Goal: Task Accomplishment & Management: Manage account settings

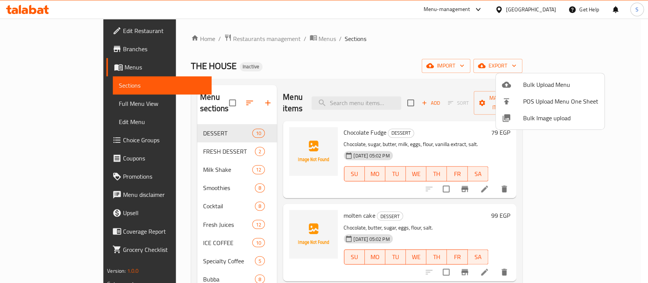
click at [361, 60] on div at bounding box center [324, 141] width 648 height 283
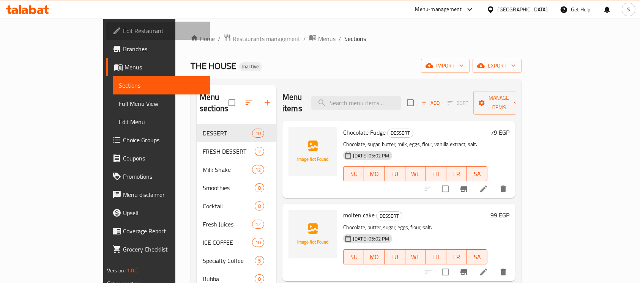
click at [123, 29] on span "Edit Restaurant" at bounding box center [163, 30] width 81 height 9
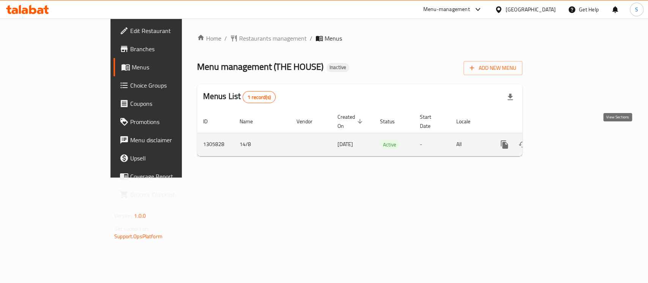
click at [562, 141] on icon "enhanced table" at bounding box center [559, 144] width 7 height 7
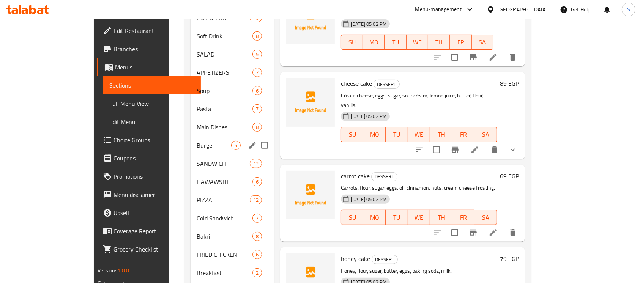
scroll to position [327, 0]
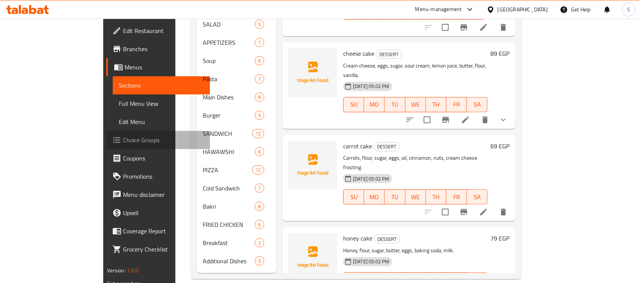
click at [123, 138] on span "Choice Groups" at bounding box center [163, 139] width 81 height 9
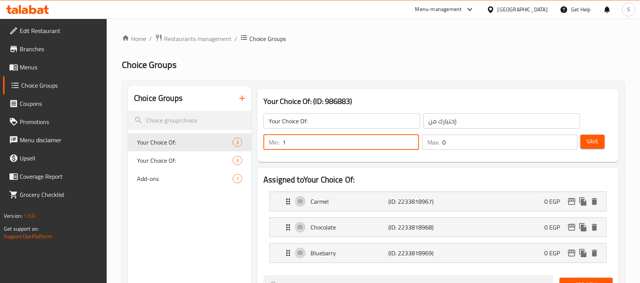
type input "1"
click at [410, 139] on input "1" at bounding box center [350, 142] width 137 height 15
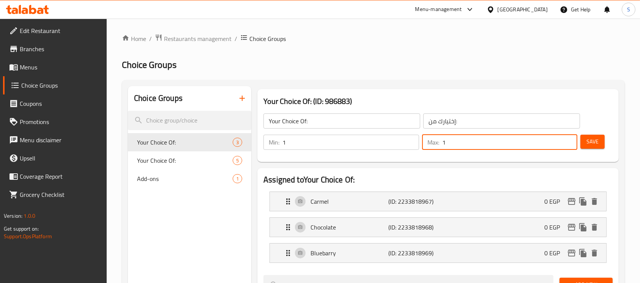
type input "1"
click at [569, 141] on input "1" at bounding box center [509, 142] width 135 height 15
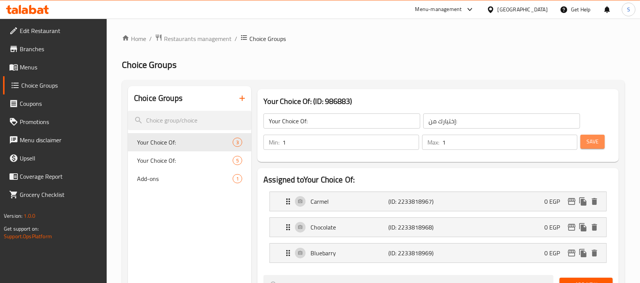
click at [591, 141] on span "Save" at bounding box center [592, 141] width 12 height 9
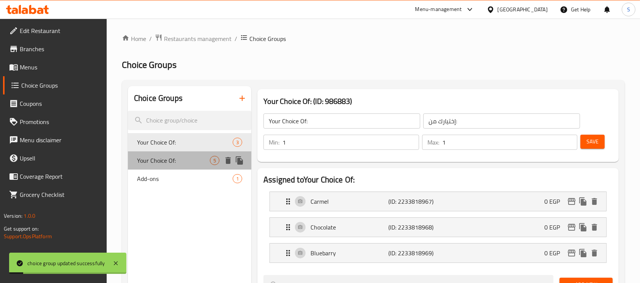
click at [186, 157] on span "Your Choice Of:" at bounding box center [173, 160] width 73 height 9
type input "0"
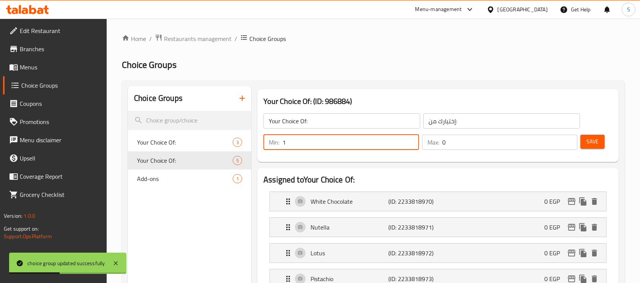
type input "1"
click at [410, 137] on input "1" at bounding box center [350, 142] width 137 height 15
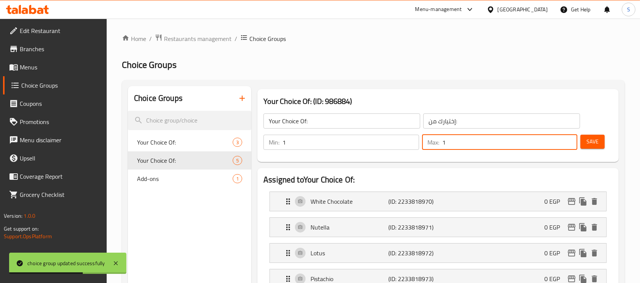
type input "1"
click at [571, 138] on input "1" at bounding box center [509, 142] width 135 height 15
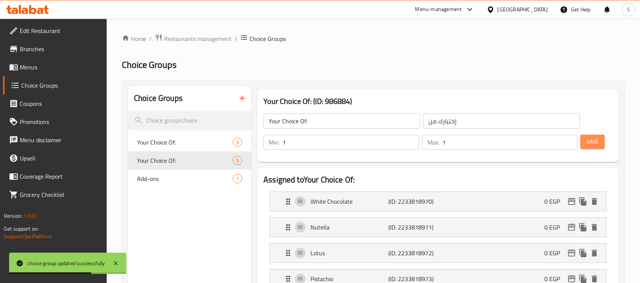
click at [587, 140] on span "Save" at bounding box center [592, 141] width 12 height 9
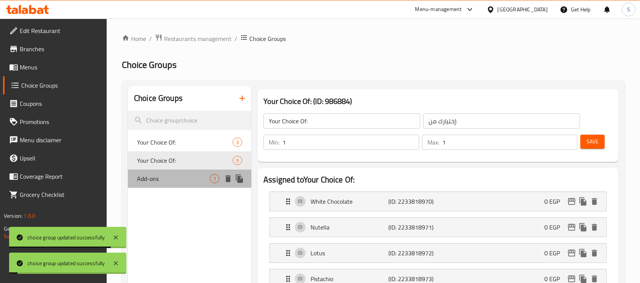
click at [175, 179] on span "Add-ons" at bounding box center [173, 178] width 73 height 9
type input "Add-ons"
type input "إضافات"
type input "0"
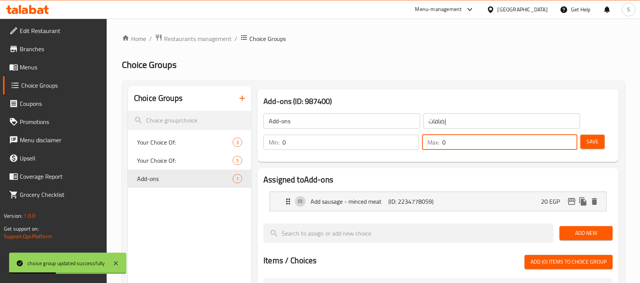
type input "0"
click at [569, 143] on input "0" at bounding box center [509, 142] width 135 height 15
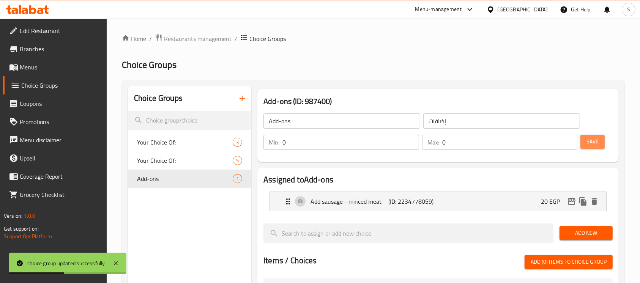
click at [595, 144] on span "Save" at bounding box center [592, 141] width 12 height 9
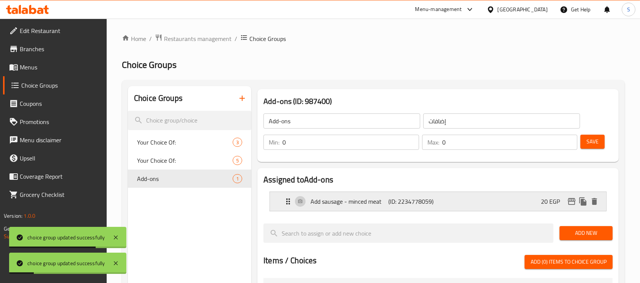
click at [439, 205] on p "(ID: 2234778059)" at bounding box center [414, 201] width 52 height 9
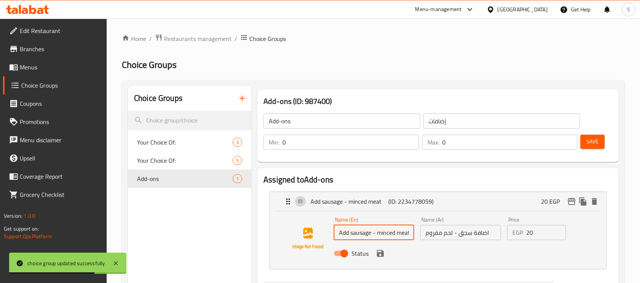
scroll to position [0, 1]
drag, startPoint x: 375, startPoint y: 233, endPoint x: 427, endPoint y: 235, distance: 51.6
click at [427, 235] on div "Name (En) Add sausage - minced meat Name (En) Name (Ar) اضافة سجق - لحم مفروم N…" at bounding box center [461, 239] width 260 height 50
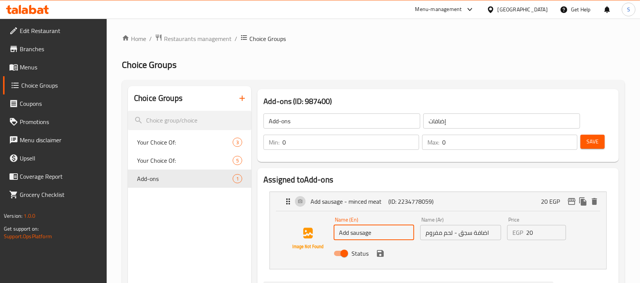
type input "Add sausage"
click at [483, 236] on input "اضافة سجق - لحم مفروم" at bounding box center [460, 232] width 80 height 15
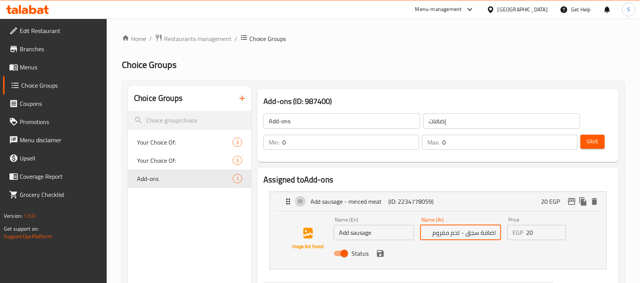
click at [428, 234] on input "اضافة سجق - لحم مفروم" at bounding box center [460, 232] width 80 height 15
click at [381, 255] on icon "save" at bounding box center [380, 253] width 7 height 7
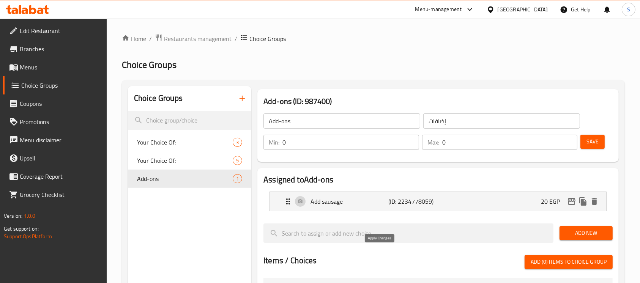
type input "اضافة سجق"
click at [583, 235] on span "Add New" at bounding box center [585, 232] width 41 height 9
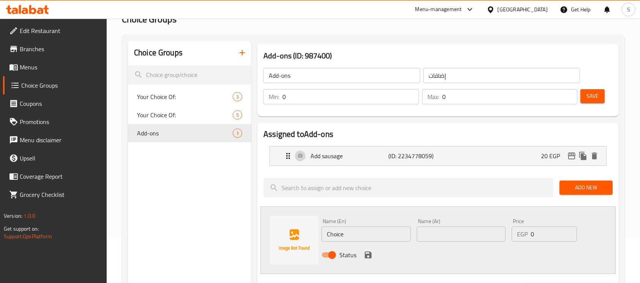
scroll to position [47, 0]
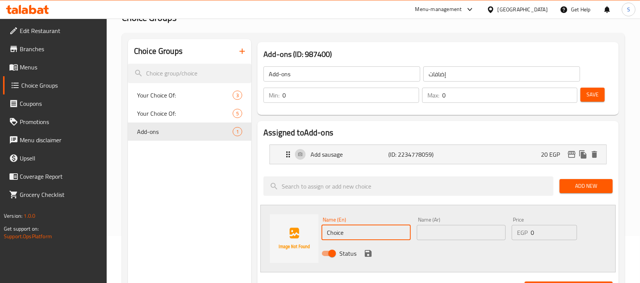
click at [377, 229] on input "Choice" at bounding box center [365, 232] width 89 height 15
paste input "minced meat"
click at [377, 229] on input "minced meat" at bounding box center [365, 232] width 89 height 15
type input "minced meat"
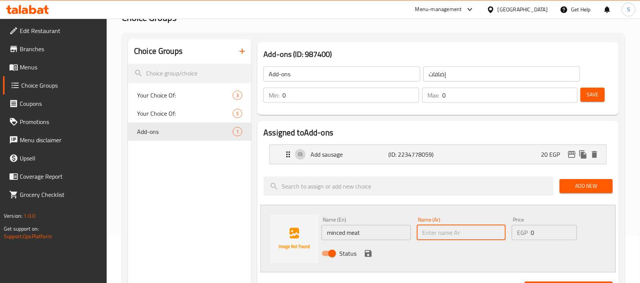
click at [451, 229] on input "text" at bounding box center [461, 232] width 89 height 15
type input "لحم مفروم"
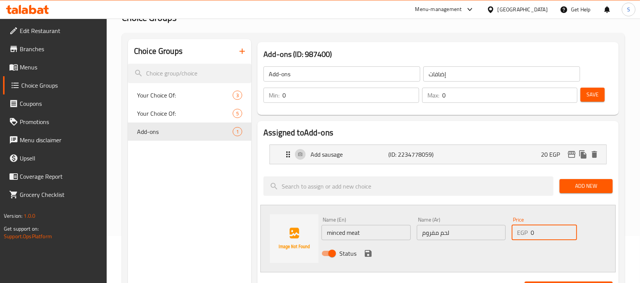
click at [545, 229] on input "0" at bounding box center [554, 232] width 46 height 15
click at [545, 229] on input "2" at bounding box center [554, 232] width 46 height 15
type input "20"
click at [367, 252] on icon "save" at bounding box center [368, 253] width 7 height 7
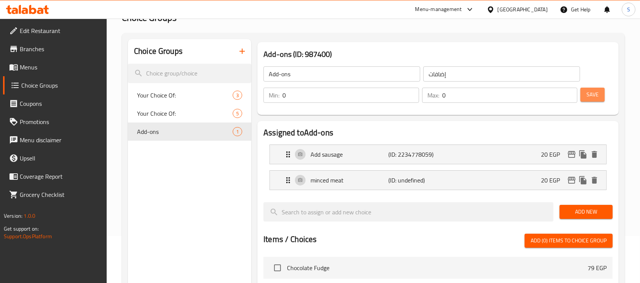
click at [594, 101] on button "Save" at bounding box center [592, 95] width 24 height 14
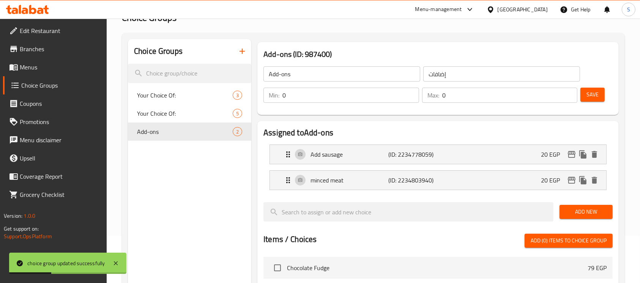
scroll to position [0, 0]
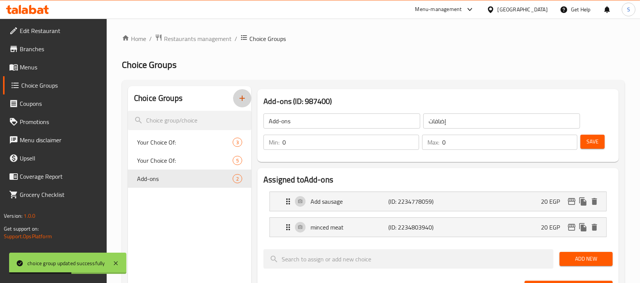
click at [241, 100] on icon "button" at bounding box center [242, 98] width 9 height 9
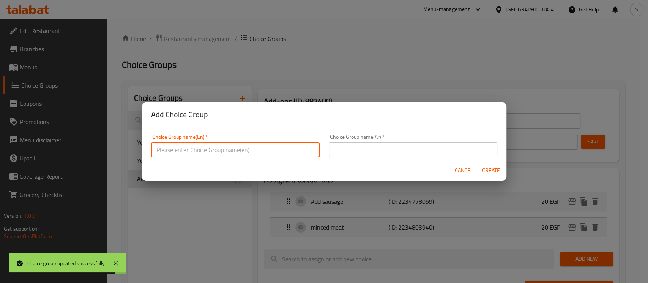
click at [257, 153] on input "text" at bounding box center [235, 149] width 168 height 15
type input "Your Choice Of:"
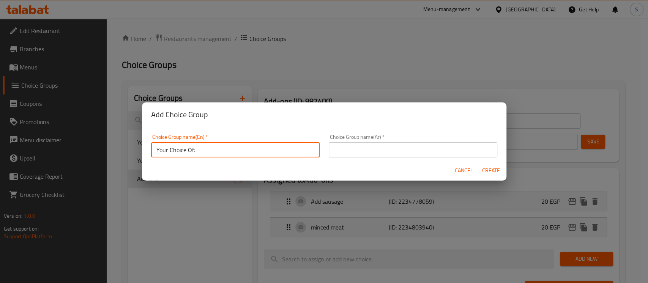
click at [403, 151] on input "text" at bounding box center [413, 149] width 168 height 15
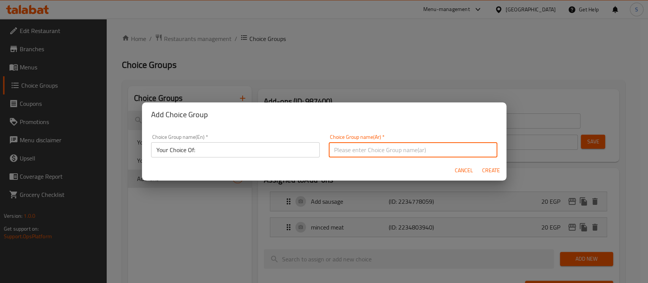
type input "إختيارك من:"
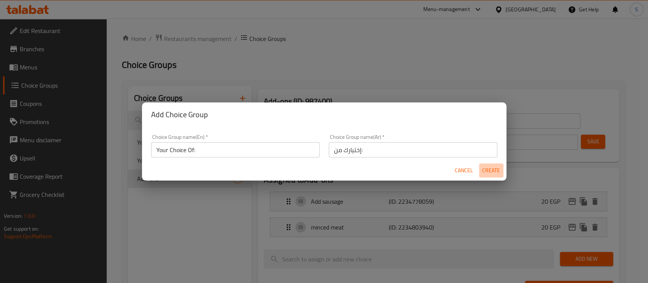
click at [496, 171] on span "Create" at bounding box center [491, 170] width 18 height 9
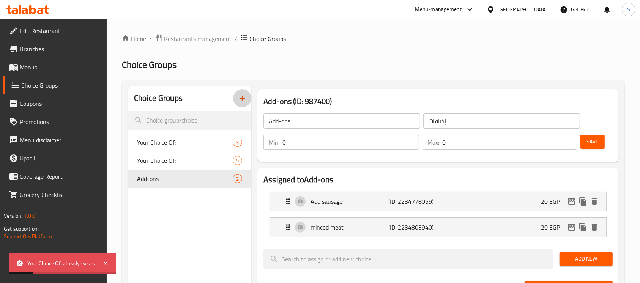
click at [245, 99] on icon "button" at bounding box center [242, 98] width 9 height 9
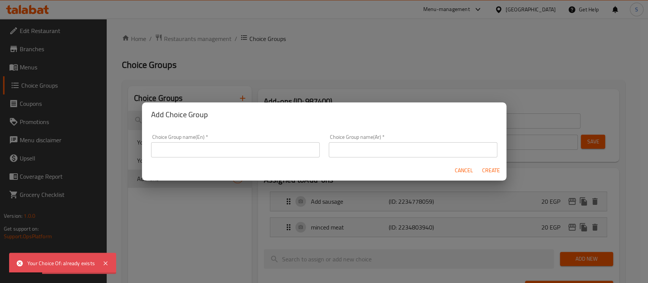
click at [268, 146] on input "text" at bounding box center [235, 149] width 168 height 15
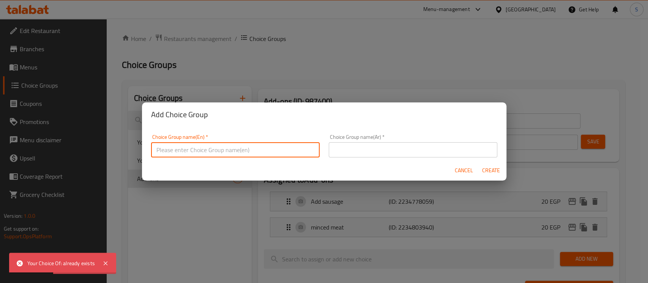
type input "Your Choice Of:-"
click at [376, 150] on input "text" at bounding box center [413, 149] width 168 height 15
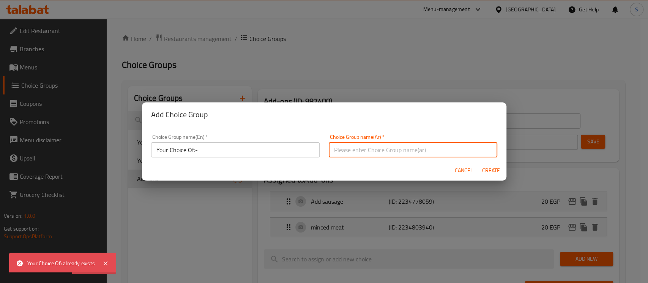
type input "إختيارك من:-"
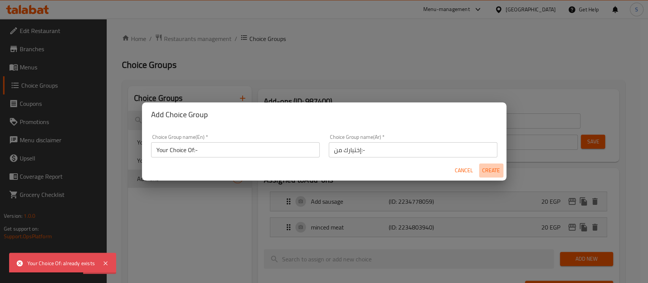
click at [485, 175] on span "Create" at bounding box center [491, 170] width 18 height 9
type input "Your Choice Of:-"
type input "إختيارك من:-"
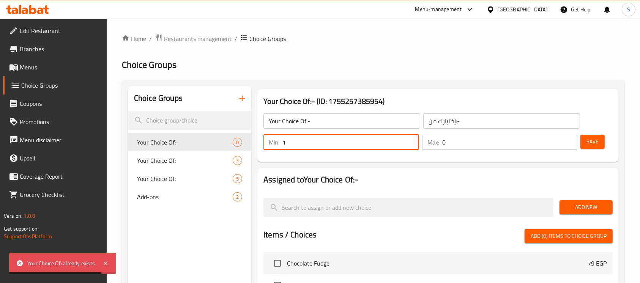
type input "1"
click at [410, 138] on input "1" at bounding box center [350, 142] width 137 height 15
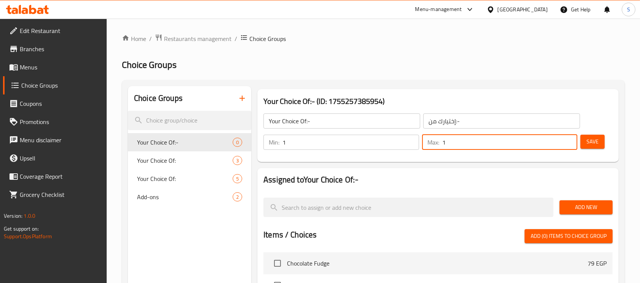
type input "1"
click at [569, 138] on input "1" at bounding box center [509, 142] width 135 height 15
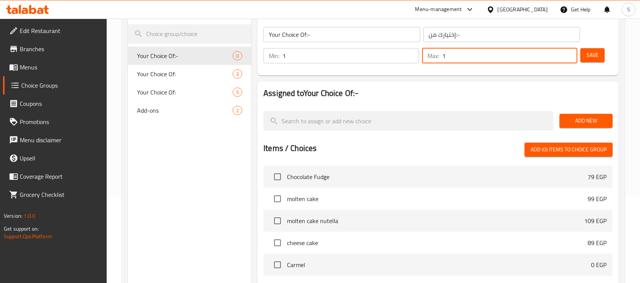
scroll to position [88, 0]
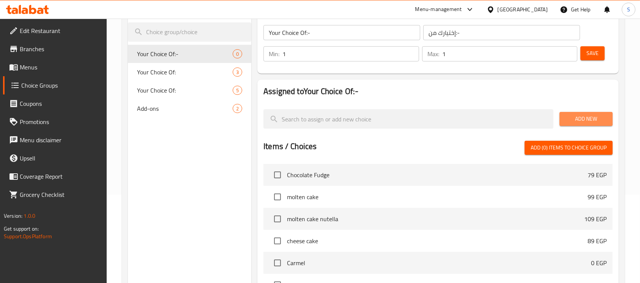
click at [588, 116] on span "Add New" at bounding box center [585, 118] width 41 height 9
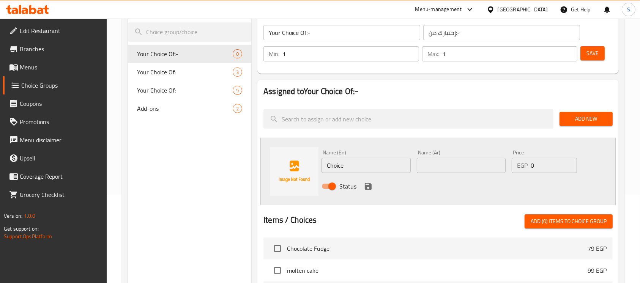
click at [384, 165] on input "Choice" at bounding box center [365, 165] width 89 height 15
paste input "Mint"
click at [384, 165] on input "Mint" at bounding box center [365, 165] width 89 height 15
type input "Mint"
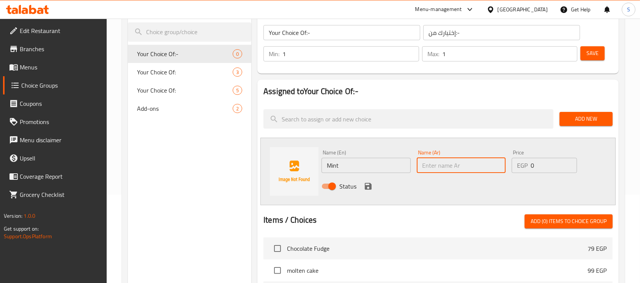
click at [466, 158] on input "text" at bounding box center [461, 165] width 89 height 15
type input "نعناع"
click at [365, 184] on icon "save" at bounding box center [368, 186] width 7 height 7
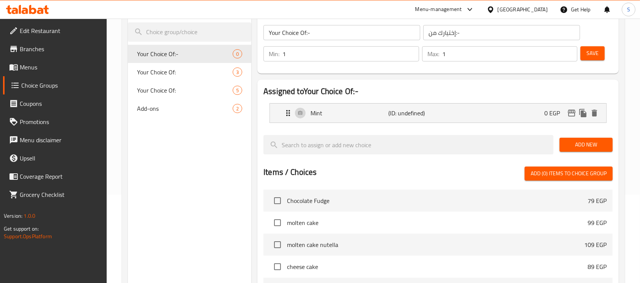
click at [575, 150] on button "Add New" at bounding box center [585, 145] width 53 height 14
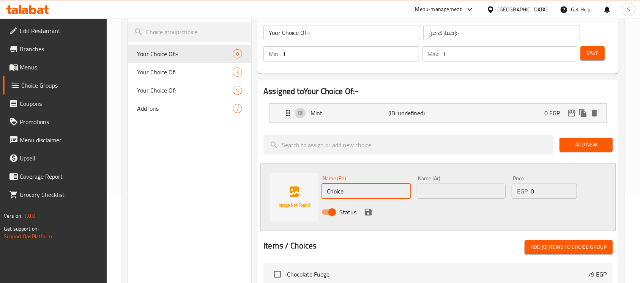
click at [360, 185] on input "Choice" at bounding box center [365, 191] width 89 height 15
paste input "anis"
click at [360, 185] on input "anise" at bounding box center [365, 191] width 89 height 15
type input "anise"
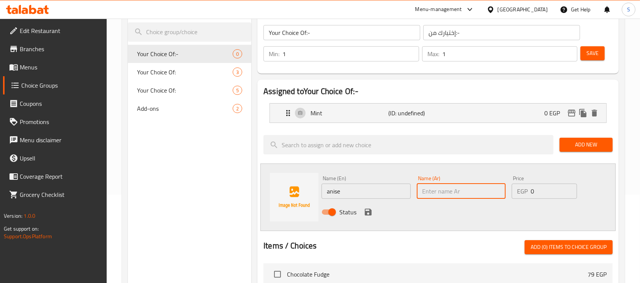
click at [444, 192] on input "text" at bounding box center [461, 191] width 89 height 15
type input "ينسون"
click at [364, 209] on icon "save" at bounding box center [368, 212] width 9 height 9
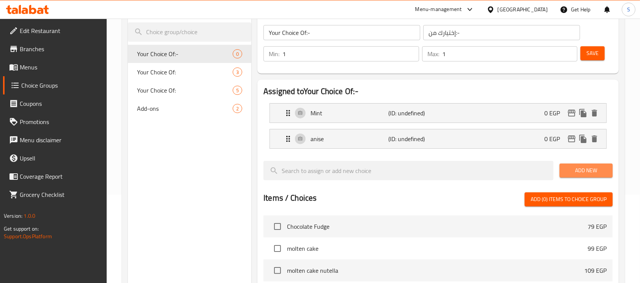
click at [567, 170] on span "Add New" at bounding box center [585, 170] width 41 height 9
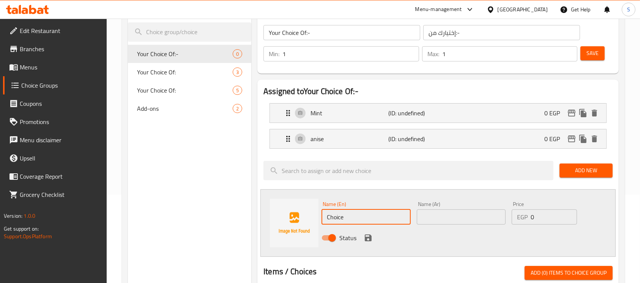
click at [382, 213] on input "Choice" at bounding box center [365, 216] width 89 height 15
paste input "cinnamon"
click at [382, 213] on input "cinnamon" at bounding box center [365, 216] width 89 height 15
type input "cinnamon"
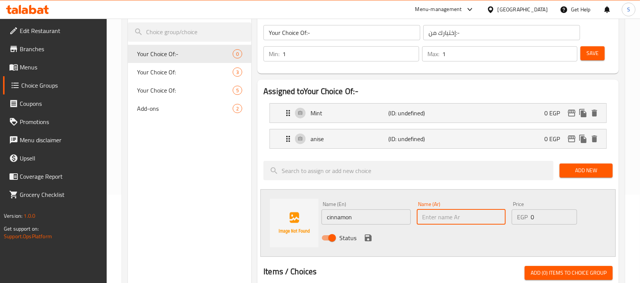
click at [451, 214] on input "text" at bounding box center [461, 216] width 89 height 15
type input "قرفة"
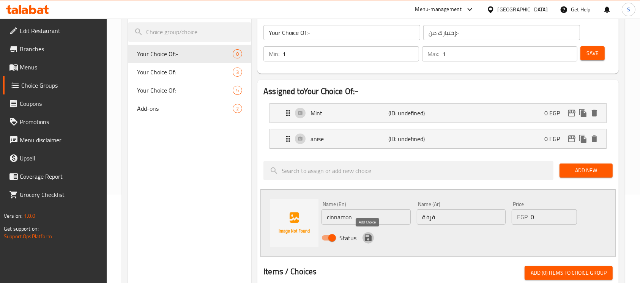
click at [370, 234] on icon "save" at bounding box center [368, 237] width 9 height 9
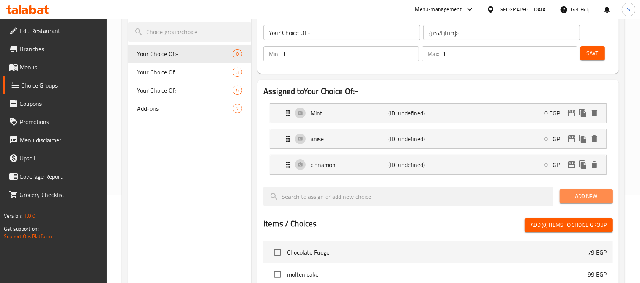
click at [599, 196] on span "Add New" at bounding box center [585, 196] width 41 height 9
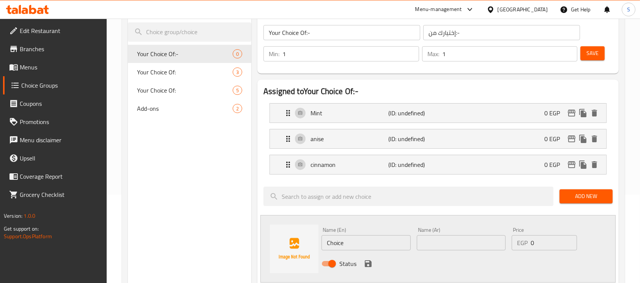
click at [376, 246] on input "Choice" at bounding box center [365, 242] width 89 height 15
paste input "hibiscus"
click at [376, 246] on input "hibiscus" at bounding box center [365, 242] width 89 height 15
type input "hibiscus"
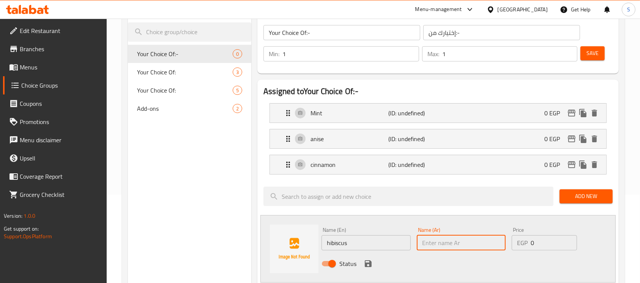
click at [457, 244] on input "text" at bounding box center [461, 242] width 89 height 15
type input "كركديه"
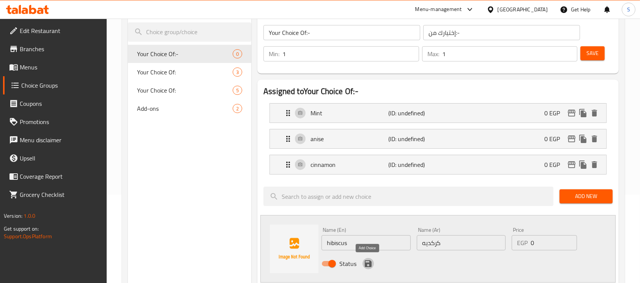
click at [366, 266] on icon "save" at bounding box center [368, 263] width 7 height 7
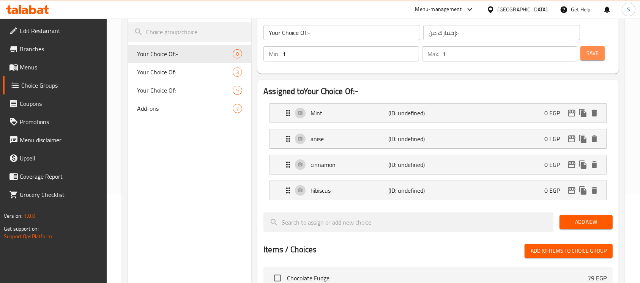
click at [595, 52] on span "Save" at bounding box center [592, 53] width 12 height 9
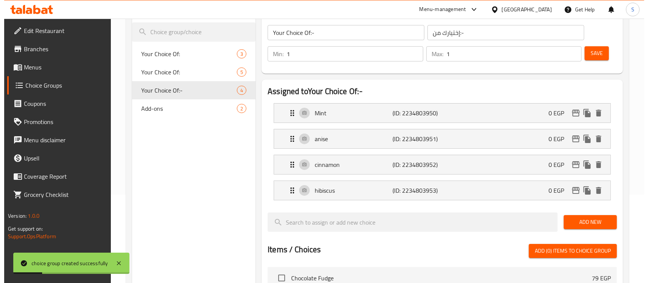
scroll to position [322, 0]
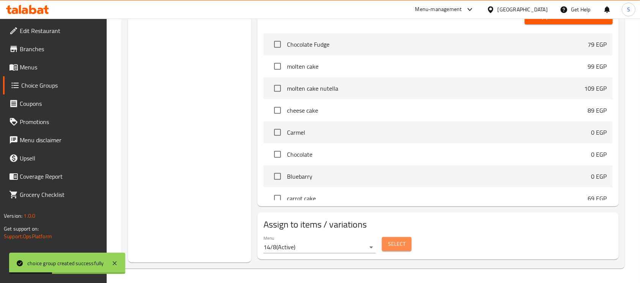
click at [391, 245] on span "Select" at bounding box center [396, 243] width 17 height 9
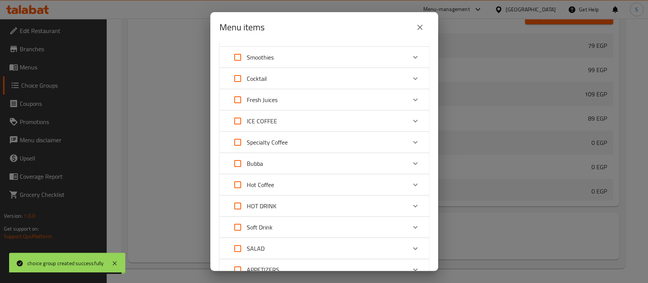
scroll to position [85, 0]
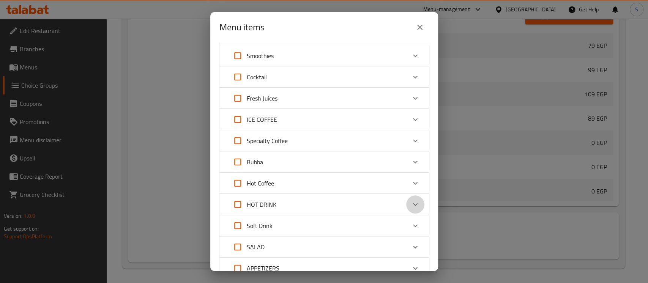
click at [411, 201] on icon "Expand" at bounding box center [415, 204] width 9 height 9
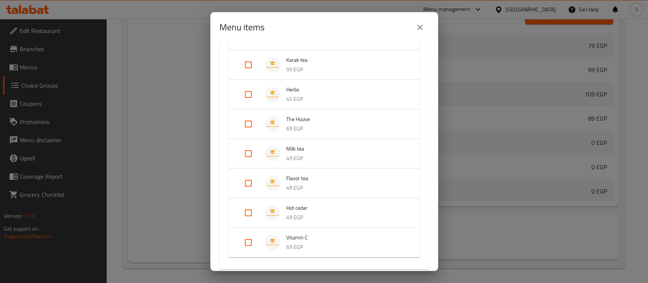
scroll to position [356, 0]
click at [246, 93] on input "Expand" at bounding box center [248, 93] width 18 height 18
checkbox input "true"
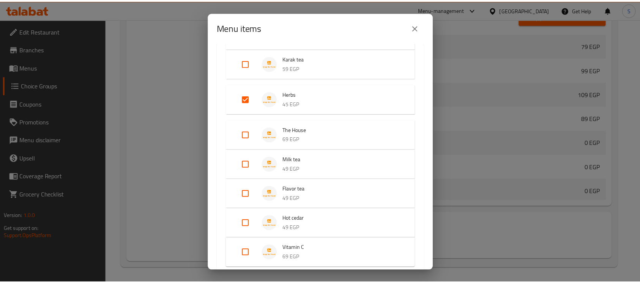
scroll to position [742, 0]
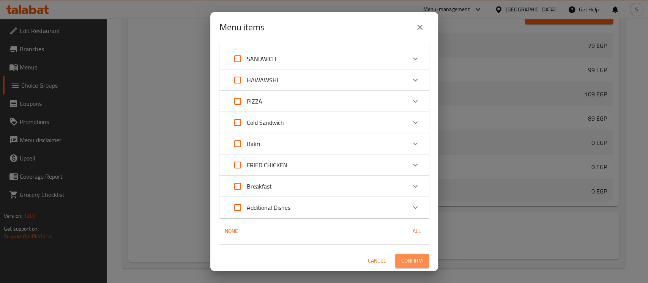
click at [410, 260] on span "Confirm" at bounding box center [412, 260] width 22 height 9
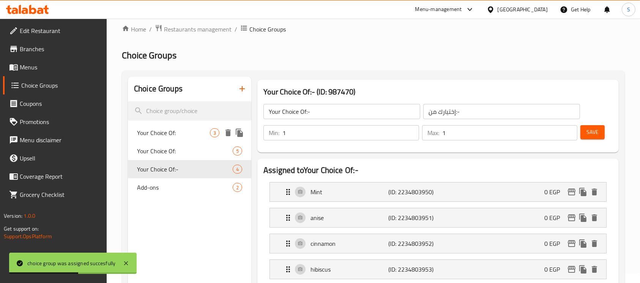
scroll to position [0, 0]
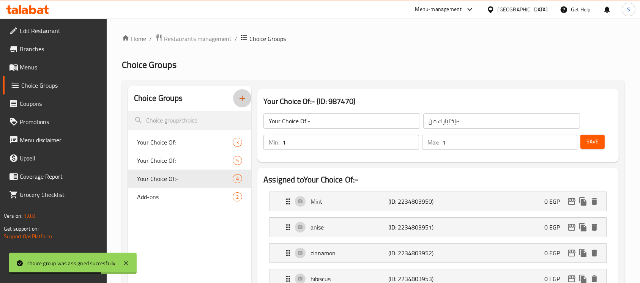
click at [246, 102] on icon "button" at bounding box center [242, 98] width 9 height 9
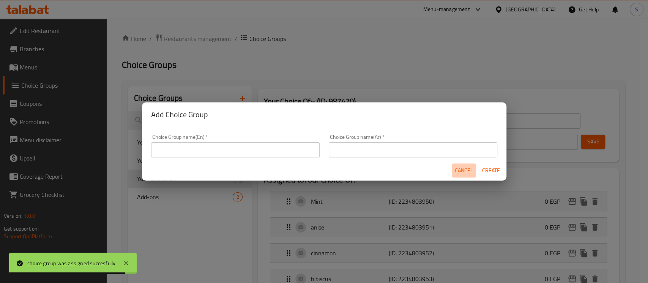
click at [468, 172] on span "Cancel" at bounding box center [464, 170] width 18 height 9
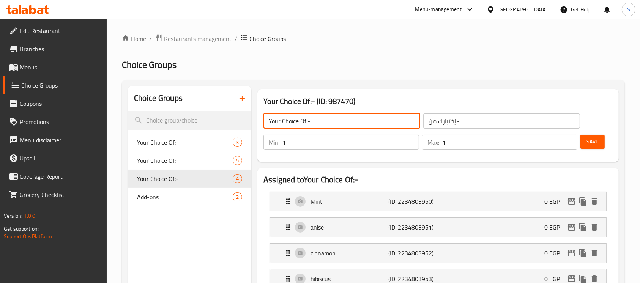
click at [339, 120] on input "Your Choice Of:-" at bounding box center [341, 120] width 157 height 15
type input "Your Choice Of:"
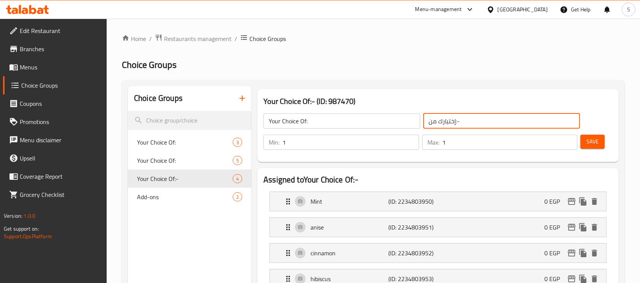
click at [502, 128] on input "إختيارك من:-" at bounding box center [501, 120] width 157 height 15
type input "إختيارك من:"
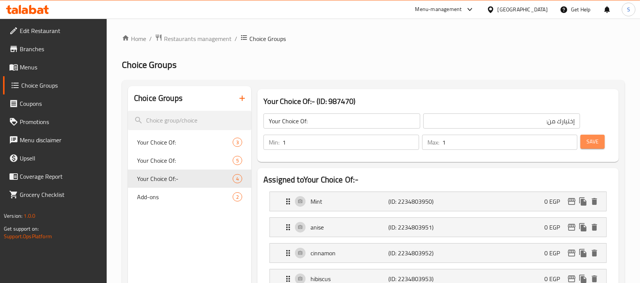
click at [595, 141] on span "Save" at bounding box center [592, 141] width 12 height 9
click at [237, 100] on button "button" at bounding box center [242, 98] width 18 height 18
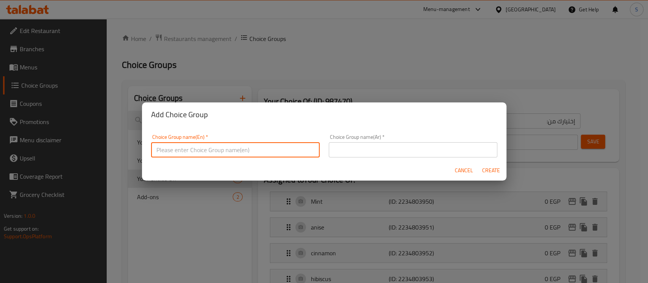
click at [266, 148] on input "text" at bounding box center [235, 149] width 168 height 15
type input "Your Choice Of:-"
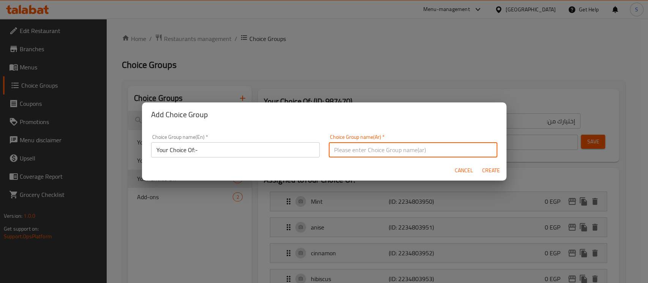
click at [422, 150] on input "text" at bounding box center [413, 149] width 168 height 15
type input "إختيارك من:-"
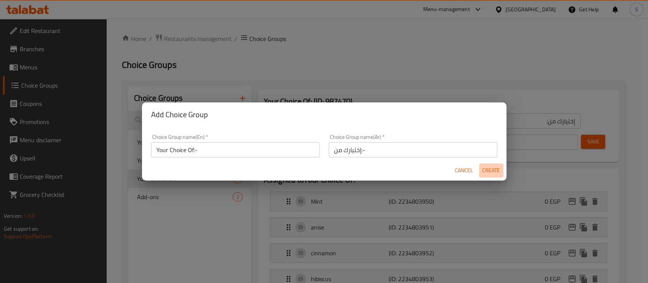
click at [486, 171] on span "Create" at bounding box center [491, 170] width 18 height 9
type input "Your Choice Of:-"
type input "إختيارك من:-"
type input "0"
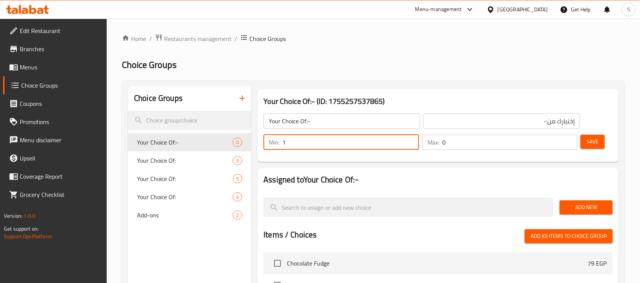
type input "1"
click at [409, 138] on input "1" at bounding box center [350, 142] width 137 height 15
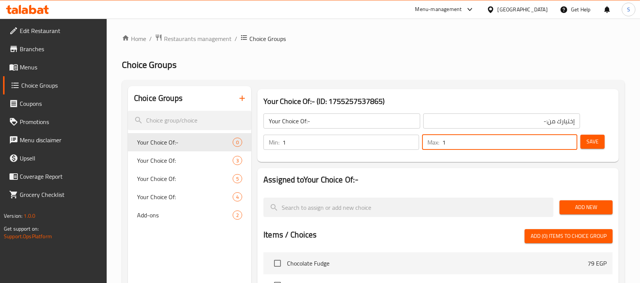
type input "1"
click at [571, 138] on input "1" at bounding box center [509, 142] width 135 height 15
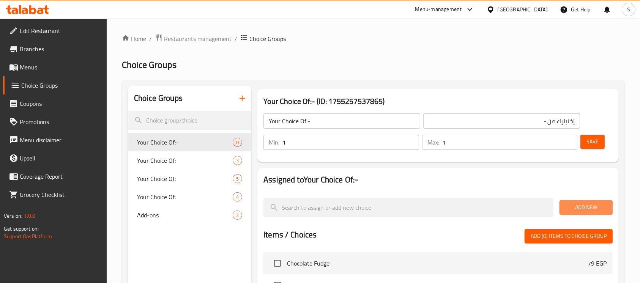
click at [590, 208] on span "Add New" at bounding box center [585, 207] width 41 height 9
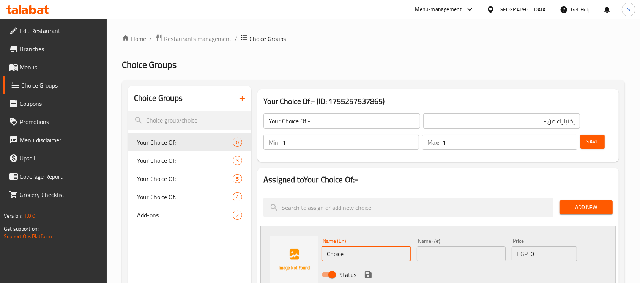
click at [354, 253] on input "Choice" at bounding box center [365, 253] width 89 height 15
paste input "Peach"
click at [354, 253] on input "Choice" at bounding box center [365, 253] width 89 height 15
type input "Peach"
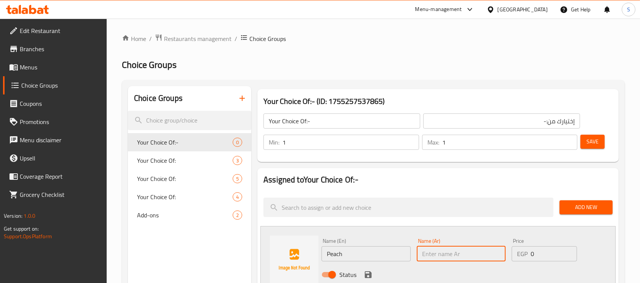
click at [444, 256] on input "text" at bounding box center [461, 253] width 89 height 15
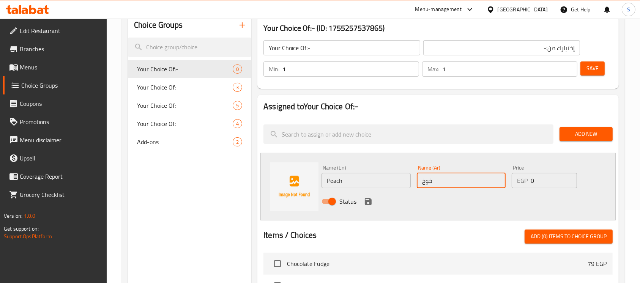
scroll to position [74, 0]
type input "خوخ"
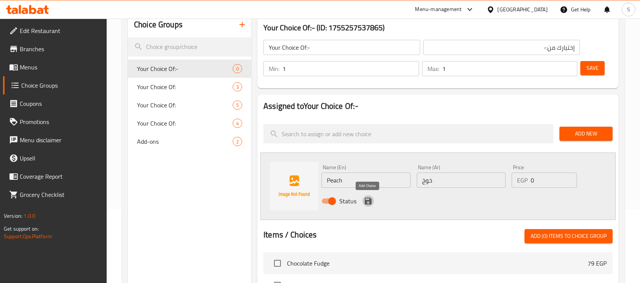
click at [367, 201] on icon "save" at bounding box center [368, 201] width 7 height 7
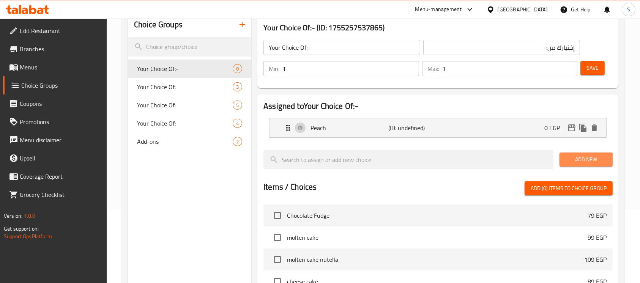
click at [580, 159] on span "Add New" at bounding box center [585, 159] width 41 height 9
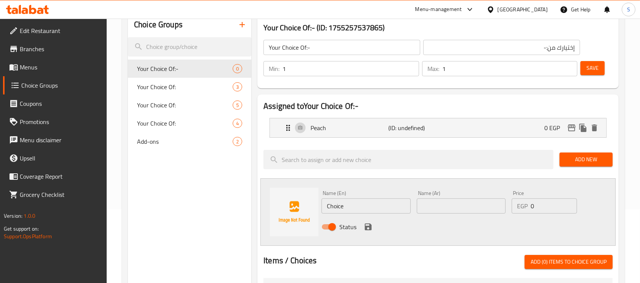
click at [393, 203] on input "Choice" at bounding box center [365, 205] width 89 height 15
paste input "Lemon"
drag, startPoint x: 393, startPoint y: 203, endPoint x: 411, endPoint y: 202, distance: 18.3
click at [393, 203] on input "Lemon" at bounding box center [365, 205] width 89 height 15
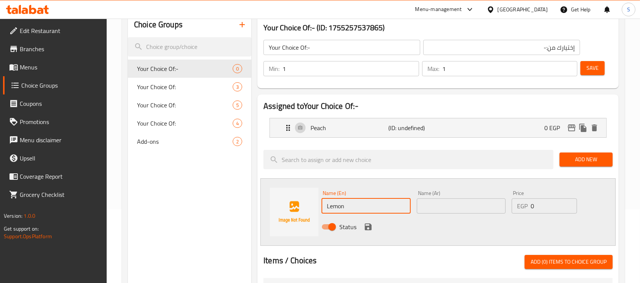
type input "Lemon"
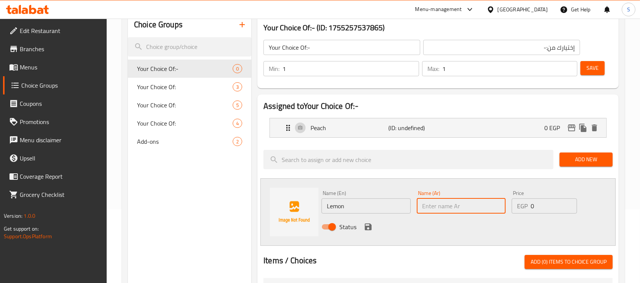
click at [455, 203] on input "text" at bounding box center [461, 205] width 89 height 15
type input "ليمون"
click at [369, 229] on icon "save" at bounding box center [368, 227] width 7 height 7
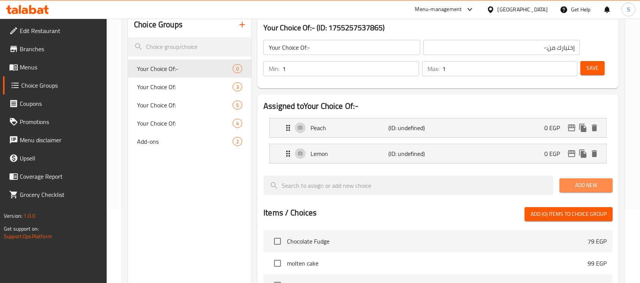
click at [590, 187] on span "Add New" at bounding box center [585, 185] width 41 height 9
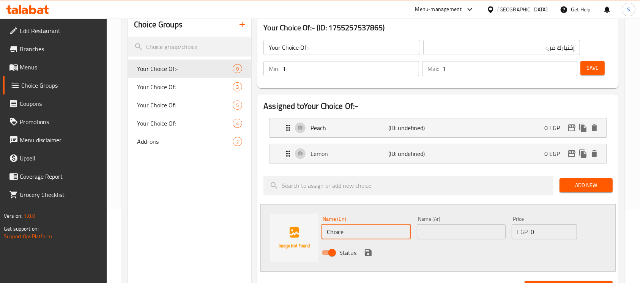
click at [404, 236] on input "Choice" at bounding box center [365, 231] width 89 height 15
paste input "Passion"
click at [404, 236] on input "Passion" at bounding box center [365, 231] width 89 height 15
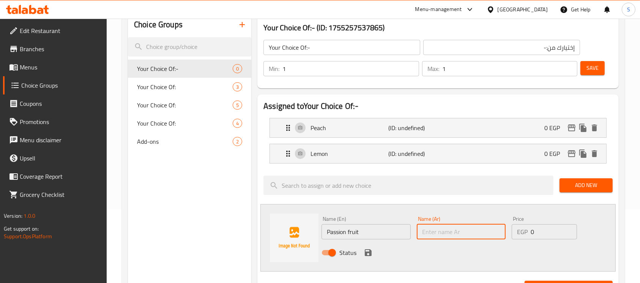
click at [439, 231] on input "text" at bounding box center [461, 231] width 89 height 15
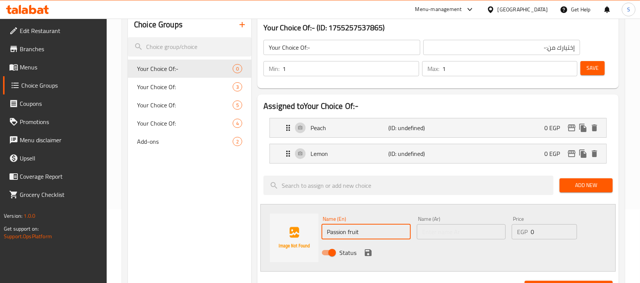
click at [358, 228] on input "Passion fruit" at bounding box center [365, 231] width 89 height 15
type input "Passion"
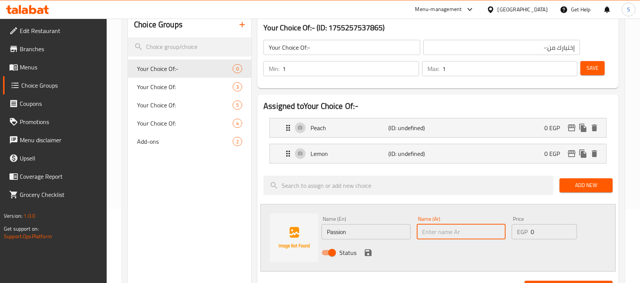
click at [455, 230] on input "text" at bounding box center [461, 231] width 89 height 15
type input "باشون"
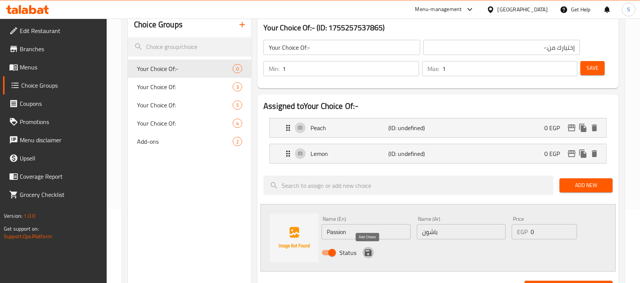
click at [366, 250] on icon "save" at bounding box center [368, 252] width 9 height 9
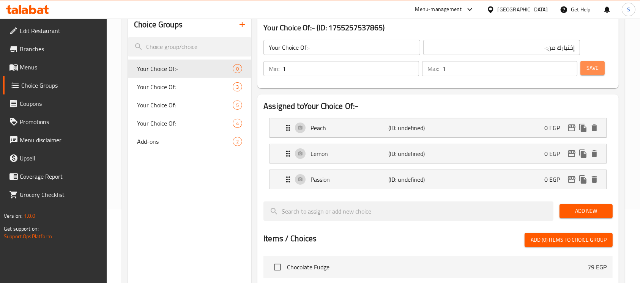
click at [597, 68] on span "Save" at bounding box center [592, 67] width 12 height 9
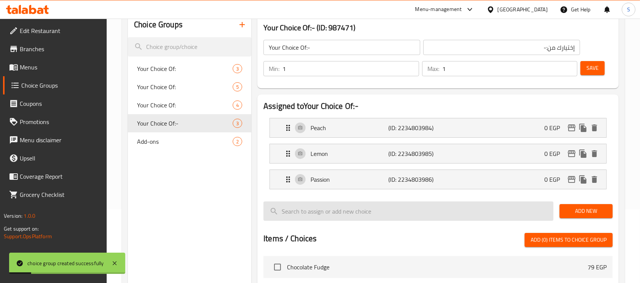
scroll to position [297, 0]
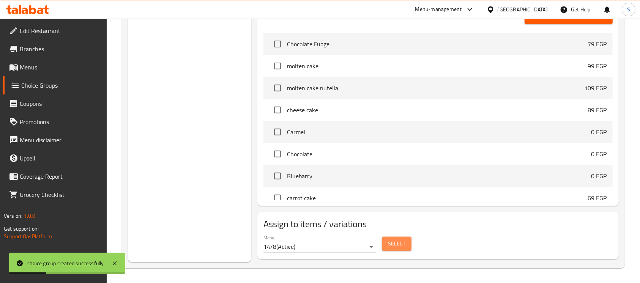
click at [398, 244] on span "Select" at bounding box center [396, 243] width 17 height 9
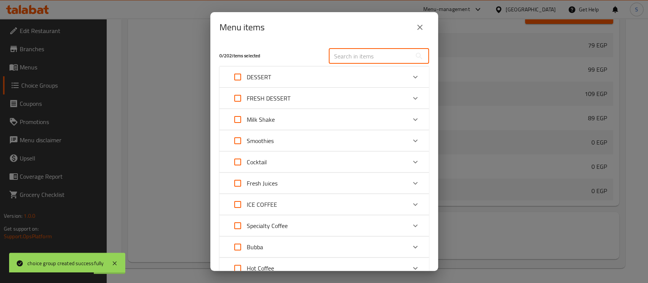
click at [355, 56] on input "text" at bounding box center [370, 56] width 83 height 15
paste input "Flavor tea"
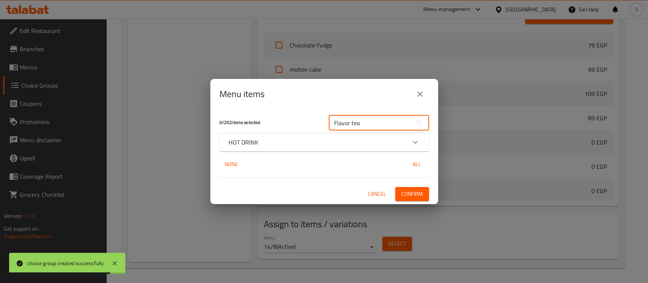
type input "Flavor tea"
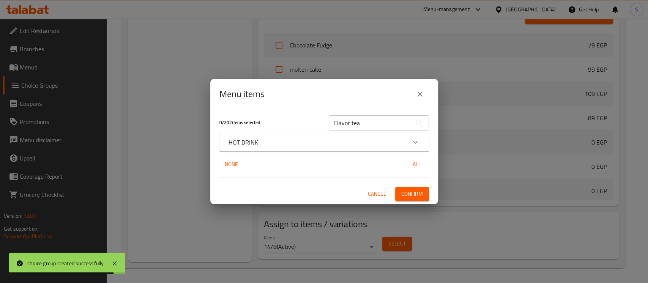
click at [283, 139] on div "HOT DRINK" at bounding box center [317, 142] width 178 height 9
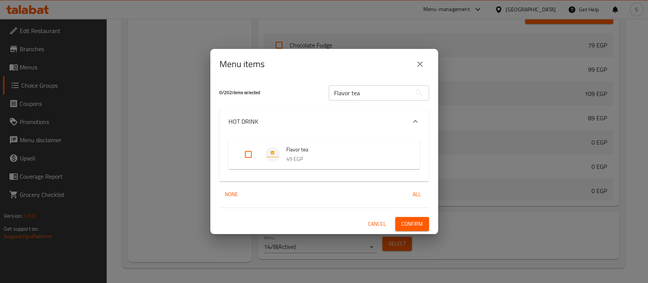
click at [247, 155] on input "Expand" at bounding box center [248, 154] width 18 height 18
checkbox input "true"
click at [414, 226] on span "Confirm" at bounding box center [412, 223] width 22 height 9
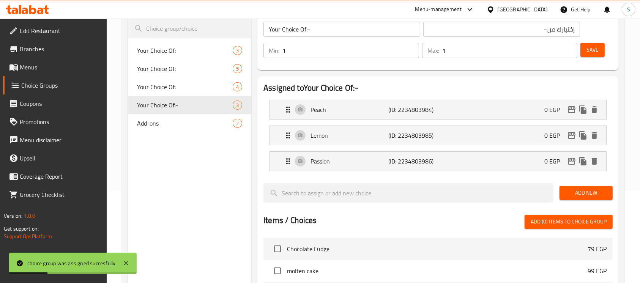
scroll to position [0, 0]
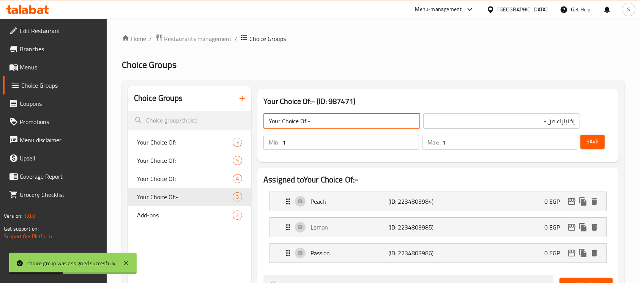
click at [355, 123] on input "Your Choice Of:-" at bounding box center [341, 120] width 157 height 15
type input "Your Choice Of:"
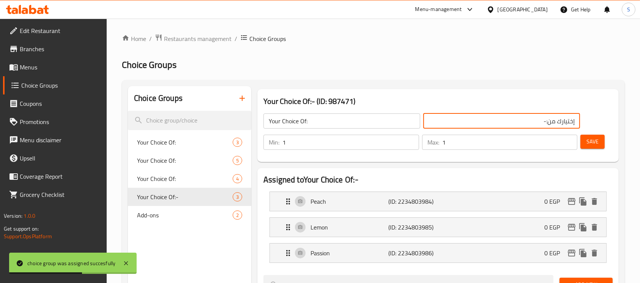
click at [480, 117] on input "إختيارك من:-" at bounding box center [501, 120] width 157 height 15
type input "إختيارك من:"
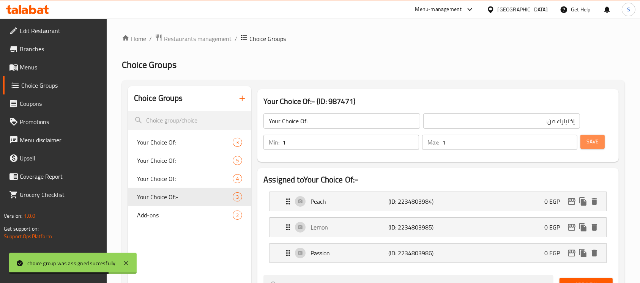
click at [595, 143] on span "Save" at bounding box center [592, 141] width 12 height 9
click at [246, 99] on icon "button" at bounding box center [242, 98] width 9 height 9
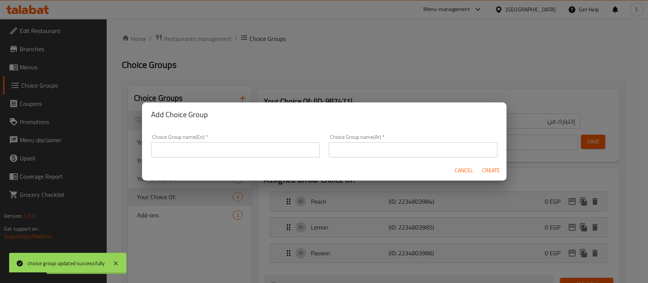
click at [280, 150] on input "text" at bounding box center [235, 149] width 168 height 15
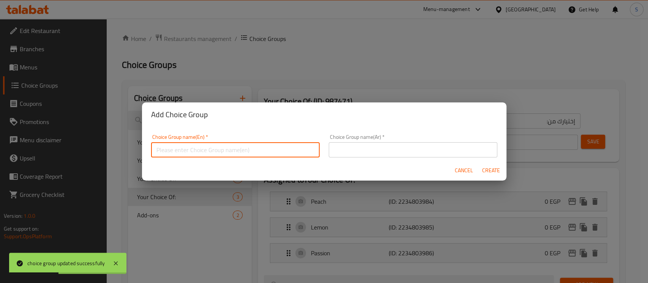
type input "Your Choice Of:-"
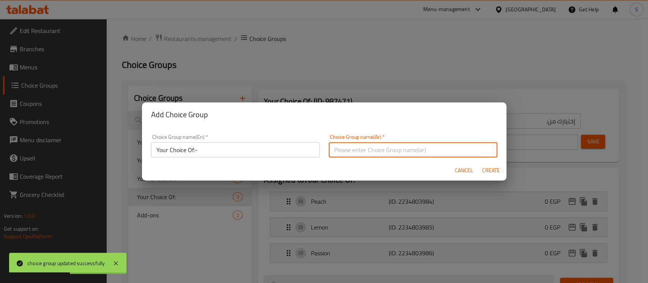
click at [384, 148] on input "text" at bounding box center [413, 149] width 168 height 15
type input "إختيارك من:-"
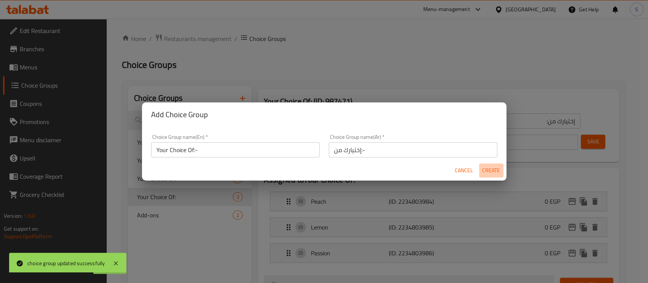
click at [492, 167] on span "Create" at bounding box center [491, 170] width 18 height 9
type input "Your Choice Of:-"
type input "إختيارك من:-"
type input "0"
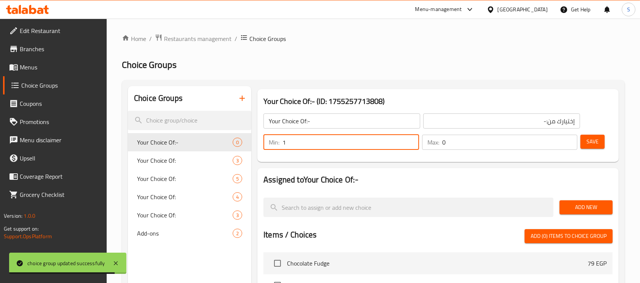
type input "1"
click at [411, 138] on input "1" at bounding box center [350, 142] width 137 height 15
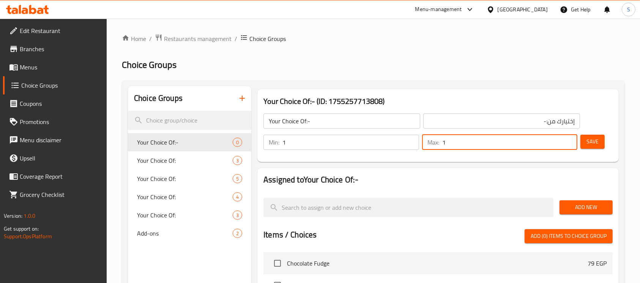
type input "1"
click at [567, 139] on input "1" at bounding box center [509, 142] width 135 height 15
click at [586, 209] on span "Add New" at bounding box center [585, 207] width 41 height 9
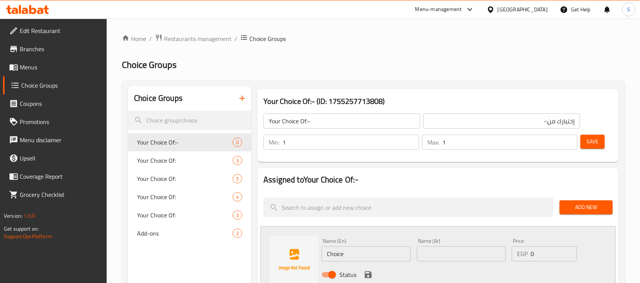
scroll to position [63, 0]
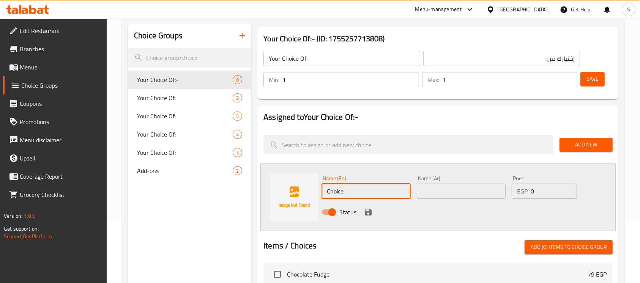
click at [377, 188] on input "Choice" at bounding box center [365, 191] width 89 height 15
paste input "classic"
click at [377, 188] on input "classic" at bounding box center [365, 191] width 89 height 15
type input "classic"
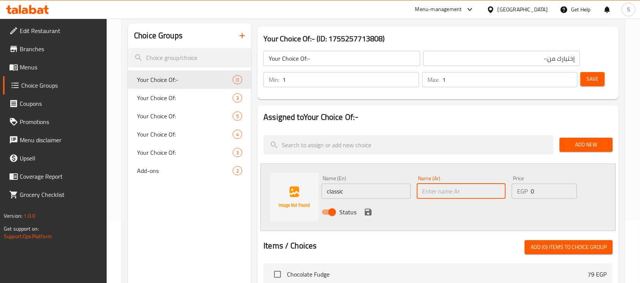
click at [449, 192] on input "text" at bounding box center [461, 191] width 89 height 15
type input "كلاسيك"
click at [370, 209] on icon "save" at bounding box center [368, 212] width 7 height 7
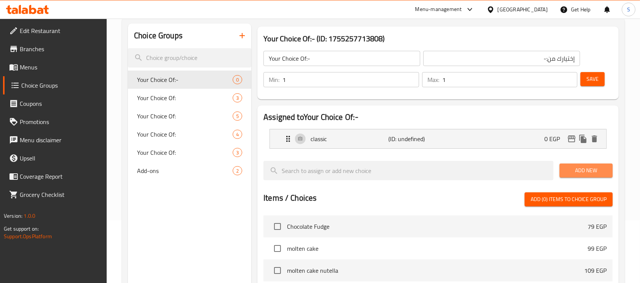
click at [580, 172] on span "Add New" at bounding box center [585, 170] width 41 height 9
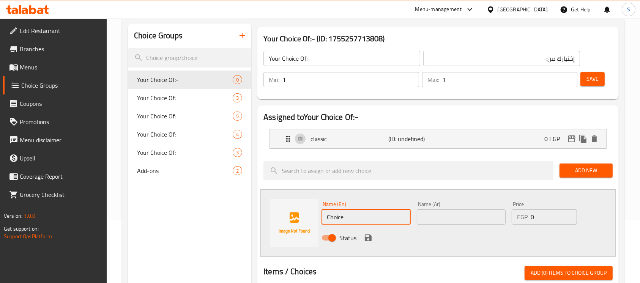
click at [375, 215] on input "Choice" at bounding box center [365, 216] width 89 height 15
paste input "oconut"
click at [375, 215] on input "Coconut" at bounding box center [365, 216] width 89 height 15
type input "Coconut"
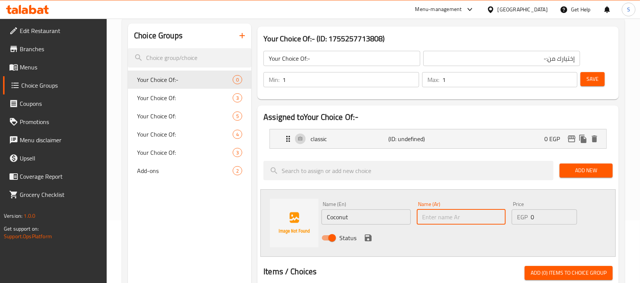
click at [438, 217] on input "text" at bounding box center [461, 216] width 89 height 15
type input "جوز الهند"
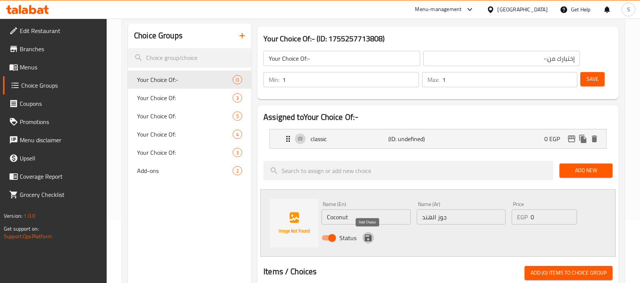
click at [366, 237] on icon "save" at bounding box center [368, 238] width 7 height 7
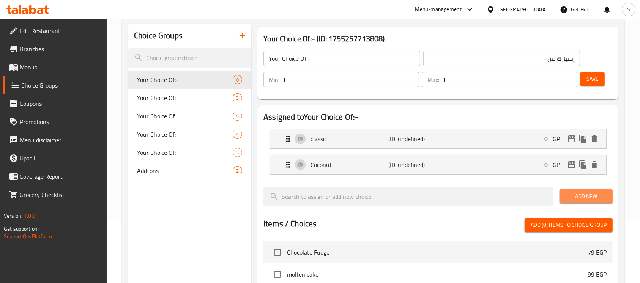
click at [586, 201] on span "Add New" at bounding box center [585, 196] width 41 height 9
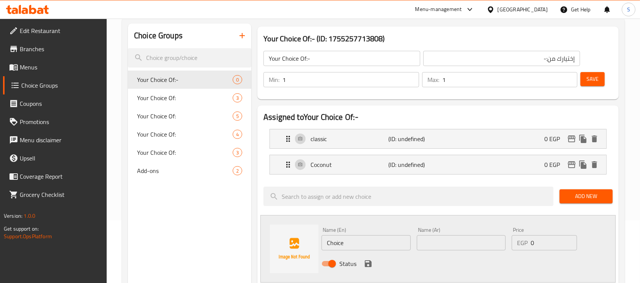
click at [390, 248] on input "Choice" at bounding box center [365, 242] width 89 height 15
paste input "Blueberry"
click at [390, 248] on input "Blueberry" at bounding box center [365, 242] width 89 height 15
type input "Blueberry"
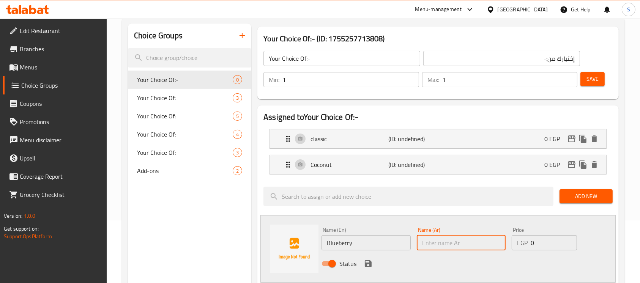
click at [446, 245] on input "text" at bounding box center [461, 242] width 89 height 15
type input "بلوبيري"
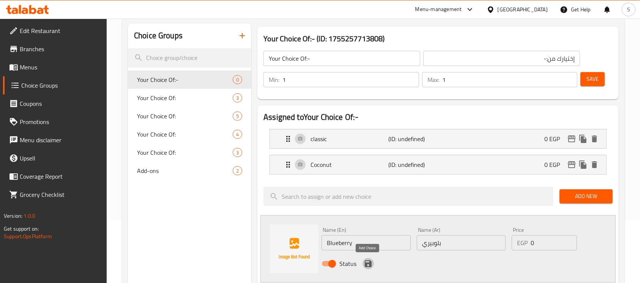
click at [365, 262] on icon "save" at bounding box center [368, 263] width 7 height 7
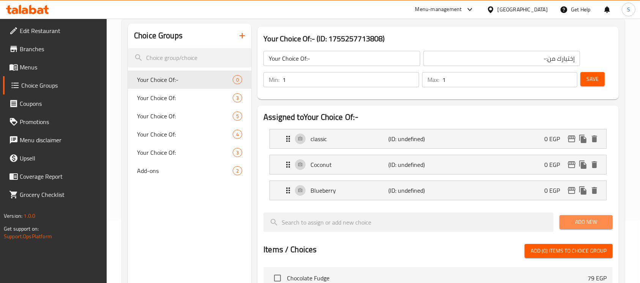
click at [590, 222] on span "Add New" at bounding box center [585, 221] width 41 height 9
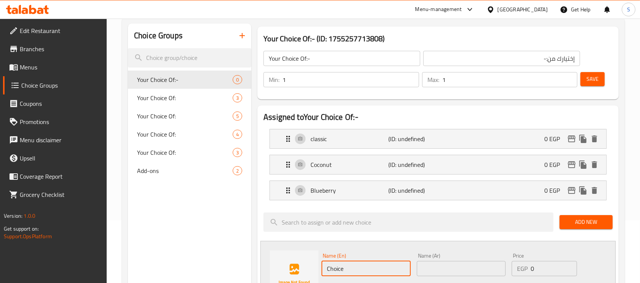
click at [386, 266] on input "Choice" at bounding box center [365, 268] width 89 height 15
paste input "Diet"
click at [386, 266] on input "Diet" at bounding box center [365, 268] width 89 height 15
type input "Diet"
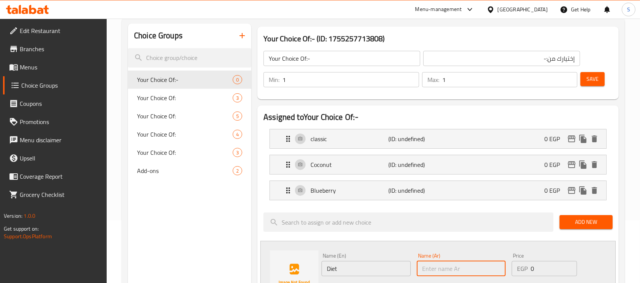
click at [452, 266] on input "text" at bounding box center [461, 268] width 89 height 15
type input "دايت"
click at [534, 205] on nav "classic (ID: undefined) 0 EGP Name (En) classic Name (En) Name (Ar) كلاسيك Name…" at bounding box center [437, 164] width 349 height 83
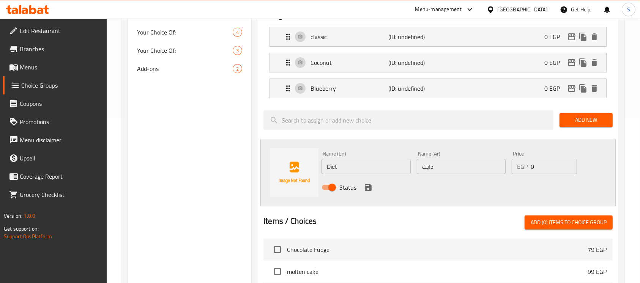
scroll to position [166, 0]
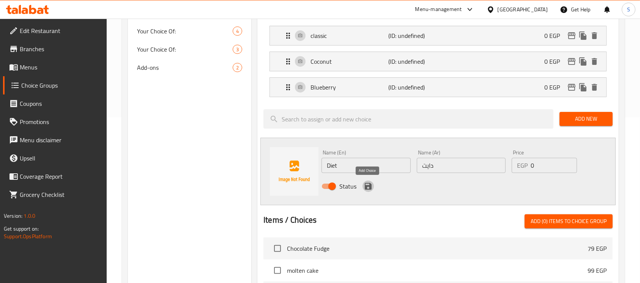
click at [367, 183] on icon "save" at bounding box center [368, 186] width 9 height 9
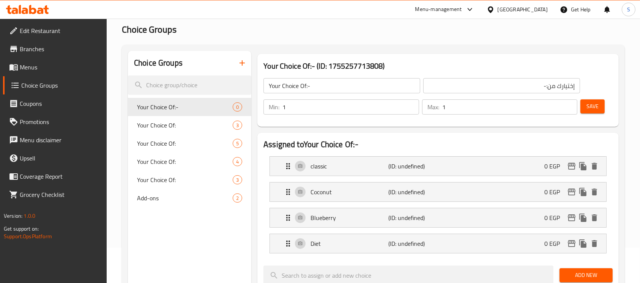
scroll to position [34, 0]
click at [593, 114] on button "Save" at bounding box center [592, 108] width 24 height 14
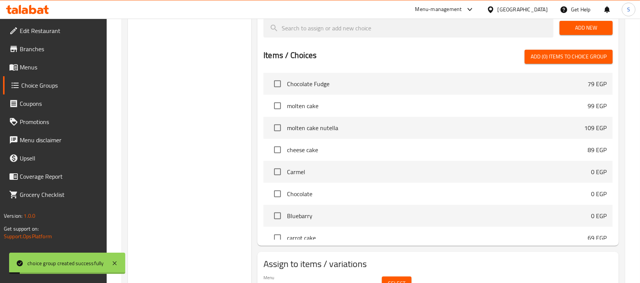
scroll to position [322, 0]
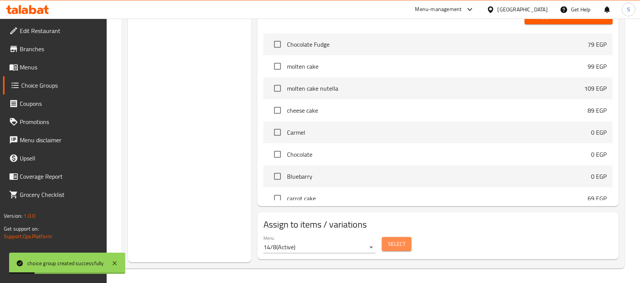
click at [392, 246] on span "Select" at bounding box center [396, 243] width 17 height 9
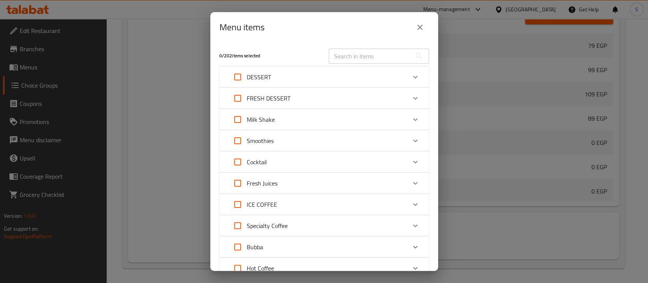
click at [358, 56] on input "text" at bounding box center [370, 56] width 83 height 15
paste input "Red Bull"
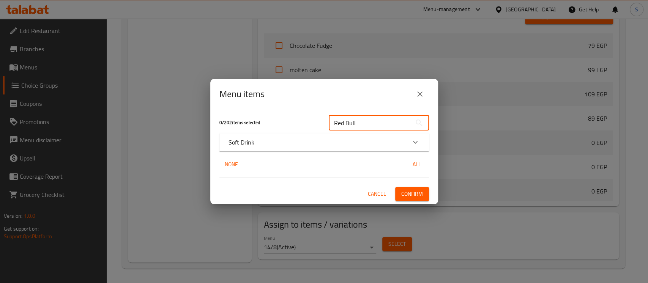
type input "Red Bull"
click at [289, 147] on div "Soft Drink" at bounding box center [323, 142] width 209 height 18
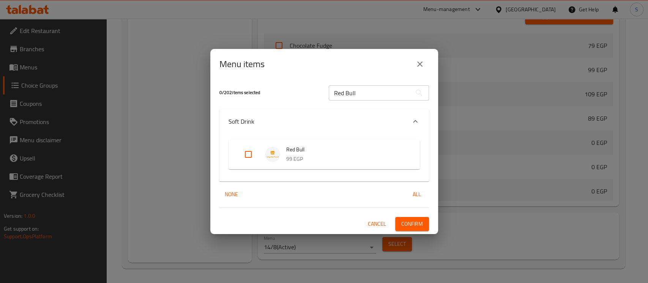
click at [246, 159] on input "Expand" at bounding box center [248, 154] width 18 height 18
checkbox input "true"
click at [410, 220] on span "Confirm" at bounding box center [412, 223] width 22 height 9
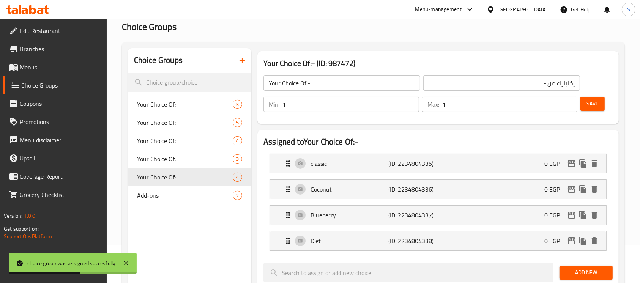
scroll to position [0, 0]
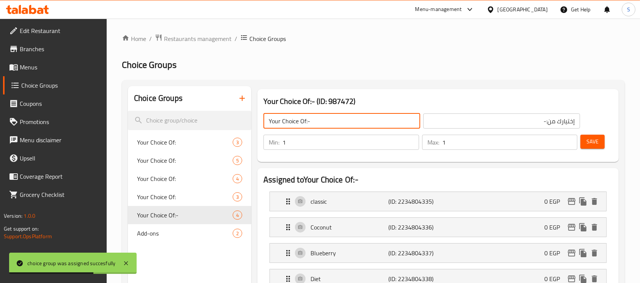
click at [353, 115] on input "Your Choice Of:-" at bounding box center [341, 120] width 157 height 15
type input "Your Choice Of:"
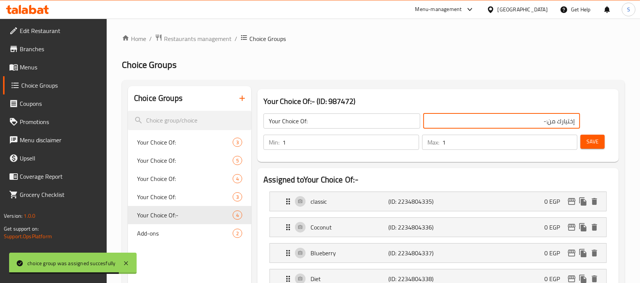
click at [516, 124] on input "إختيارك من:-" at bounding box center [501, 120] width 157 height 15
type input "إختيارك من:"
click at [595, 140] on span "Save" at bounding box center [592, 141] width 12 height 9
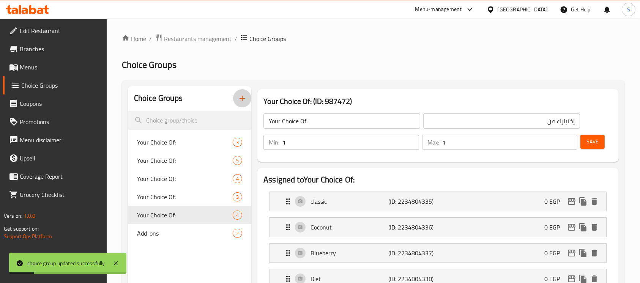
click at [242, 99] on icon "button" at bounding box center [241, 98] width 5 height 5
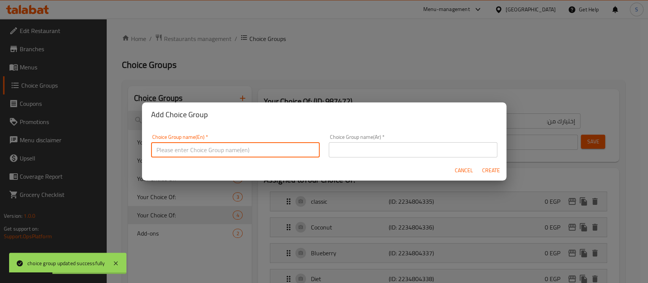
click at [266, 152] on input "text" at bounding box center [235, 149] width 168 height 15
type input "Your Choice Of:-"
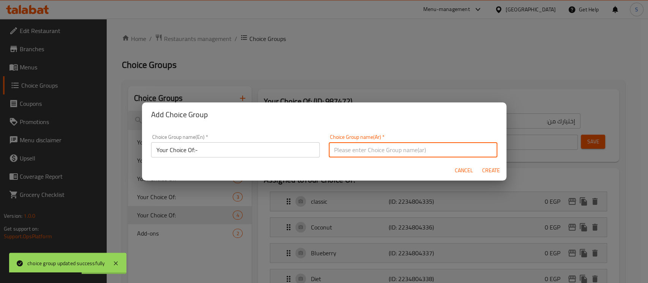
click at [437, 145] on input "text" at bounding box center [413, 149] width 168 height 15
type input "إختيارك من:-"
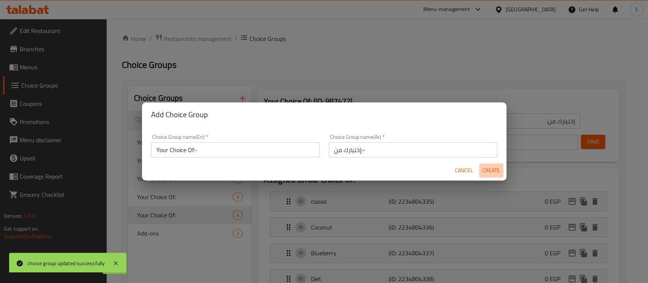
click at [495, 173] on span "Create" at bounding box center [491, 170] width 18 height 9
type input "Your Choice Of:-"
type input "إختيارك من:-"
type input "0"
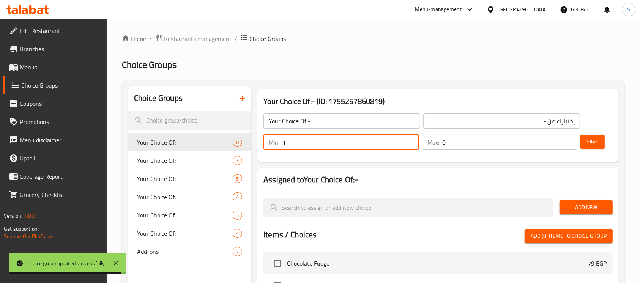
type input "1"
click at [409, 142] on input "1" at bounding box center [350, 142] width 137 height 15
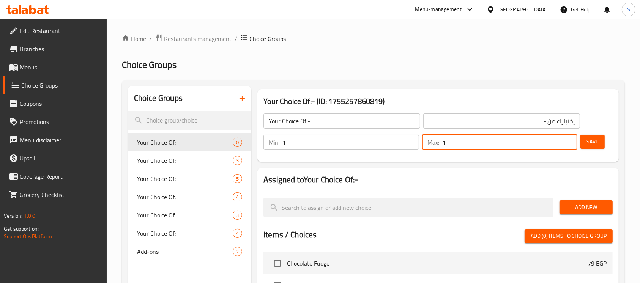
type input "1"
click at [571, 140] on input "1" at bounding box center [509, 142] width 135 height 15
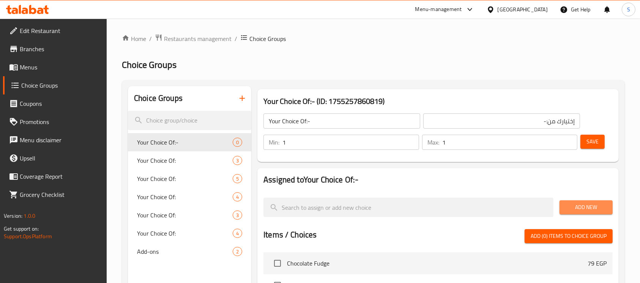
click at [598, 202] on button "Add New" at bounding box center [585, 207] width 53 height 14
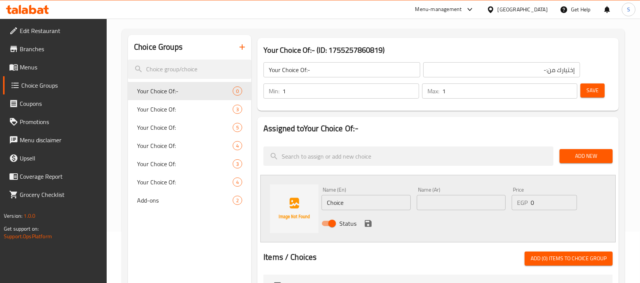
scroll to position [52, 0]
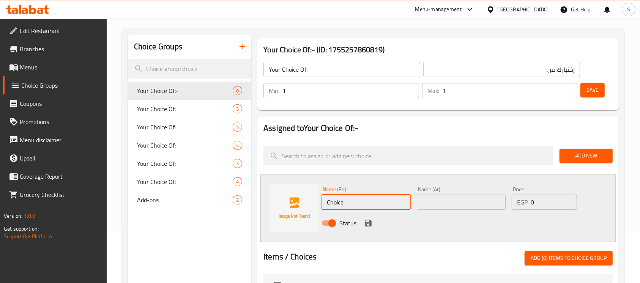
click at [400, 200] on input "Choice" at bounding box center [365, 202] width 89 height 15
paste input "Butter"
click at [400, 200] on input "Butter" at bounding box center [365, 202] width 89 height 15
type input "Butter"
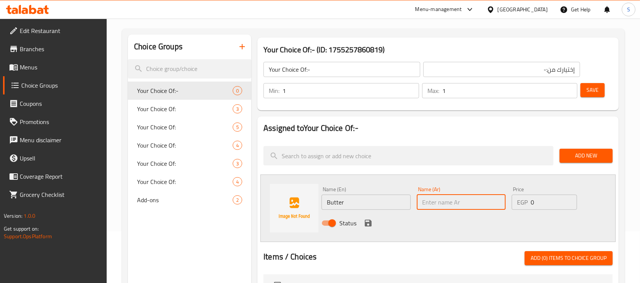
click at [454, 201] on input "text" at bounding box center [461, 202] width 89 height 15
type input "زبدة"
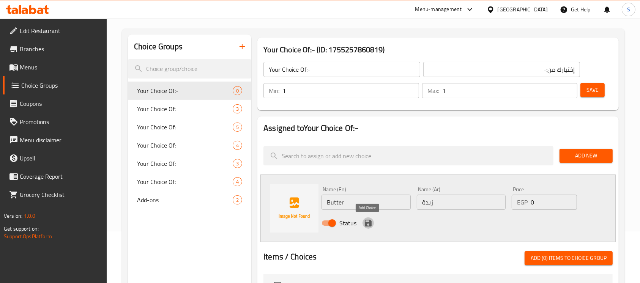
click at [365, 225] on icon "save" at bounding box center [368, 223] width 7 height 7
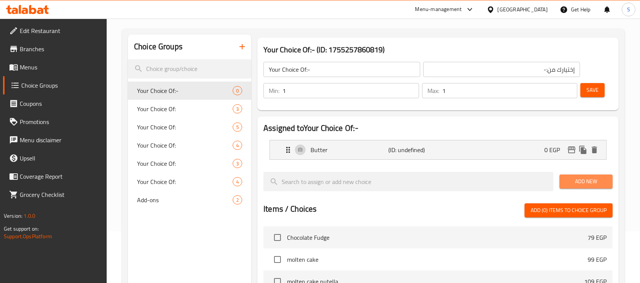
click at [590, 180] on span "Add New" at bounding box center [585, 181] width 41 height 9
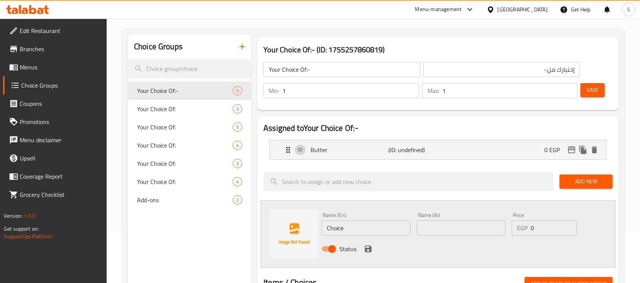
click at [384, 223] on input "Choice" at bounding box center [365, 227] width 89 height 15
paste input "Olive oil"
click at [384, 223] on input "Olive oil" at bounding box center [365, 227] width 89 height 15
type input "Olive oil"
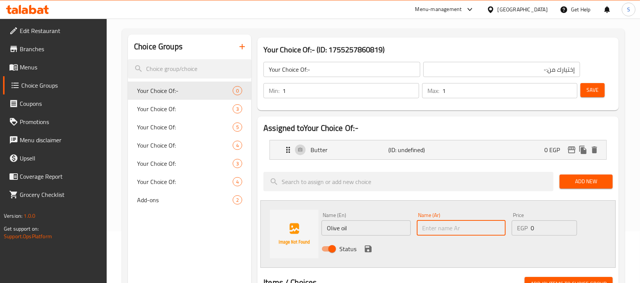
click at [437, 225] on input "text" at bounding box center [461, 227] width 89 height 15
type input "زيت زيتون"
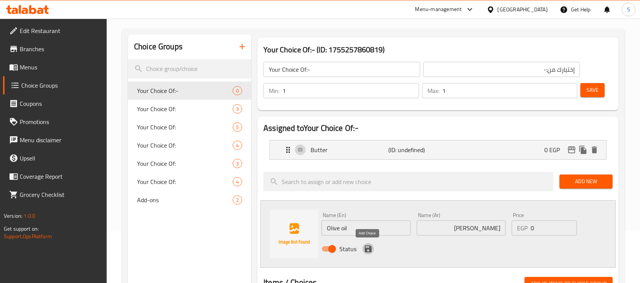
click at [369, 247] on icon "save" at bounding box center [368, 249] width 7 height 7
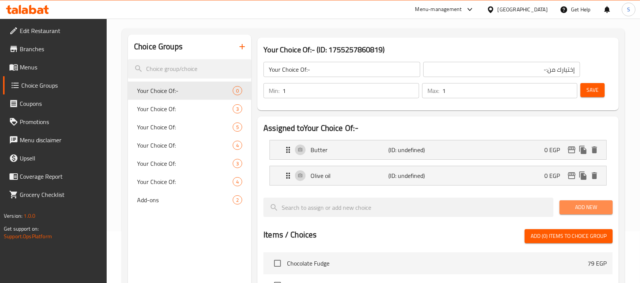
click at [584, 208] on span "Add New" at bounding box center [585, 207] width 41 height 9
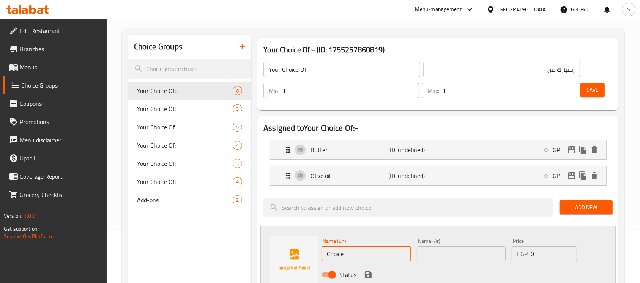
click at [373, 247] on input "Choice" at bounding box center [365, 253] width 89 height 15
paste input "Tahini"
click at [373, 247] on input "Tahini" at bounding box center [365, 253] width 89 height 15
type input "Tahini"
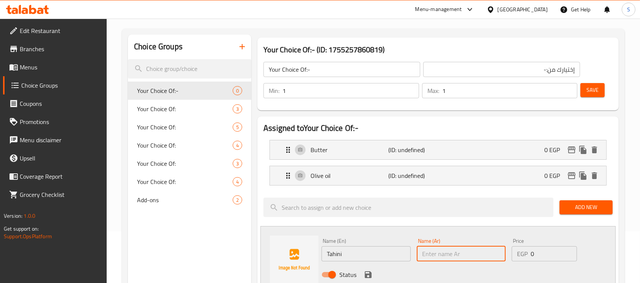
click at [446, 257] on input "text" at bounding box center [461, 253] width 89 height 15
type input "طحينة"
click at [364, 275] on icon "save" at bounding box center [368, 274] width 9 height 9
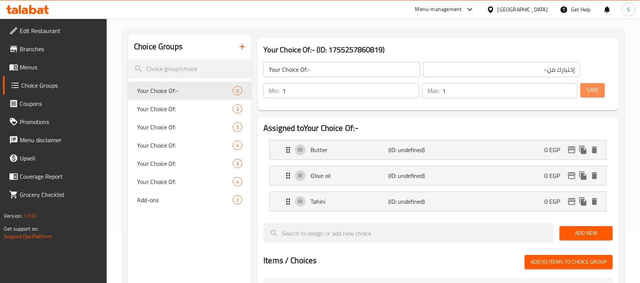
click at [587, 91] on span "Save" at bounding box center [592, 89] width 12 height 9
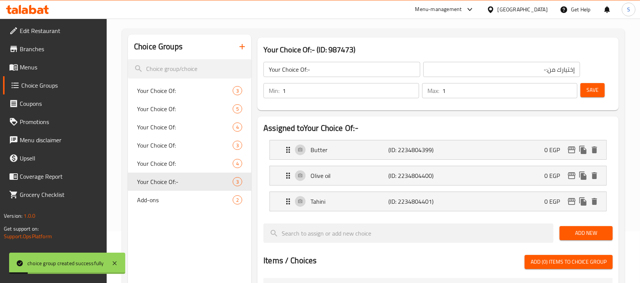
scroll to position [297, 0]
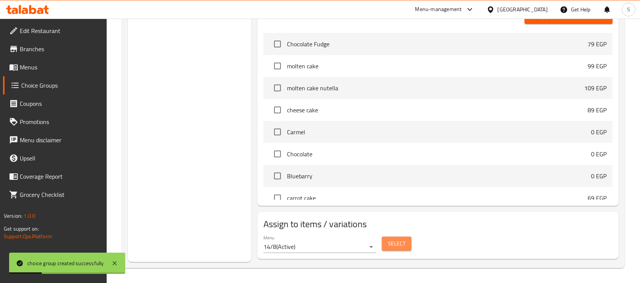
click at [394, 238] on button "Select" at bounding box center [397, 244] width 30 height 14
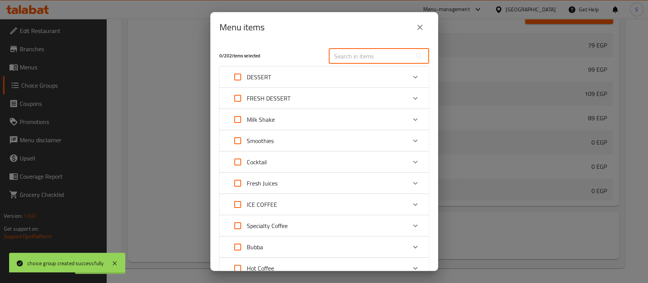
paste input "Foul dish"
click at [367, 56] on div "Menu items 0 / 202 items selected ​ DESSERT Chocolate Fudge 79 EGP molten cake …" at bounding box center [324, 141] width 648 height 283
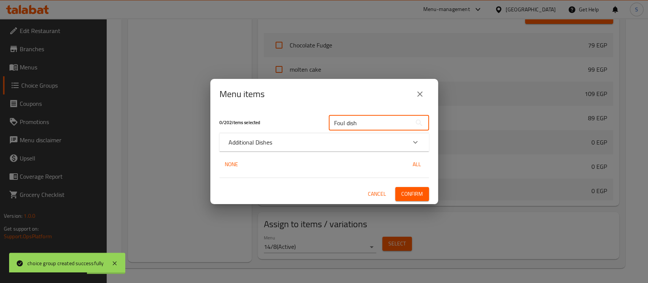
type input "Foul dish"
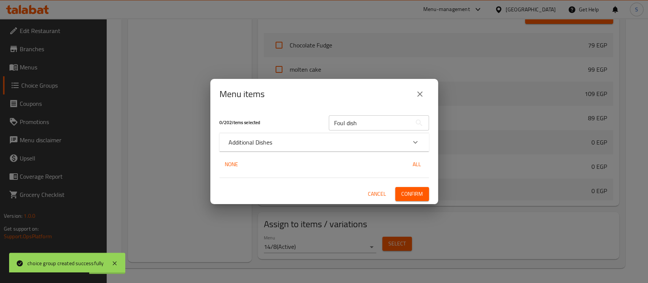
click at [269, 145] on p "Additional Dishes" at bounding box center [250, 142] width 44 height 9
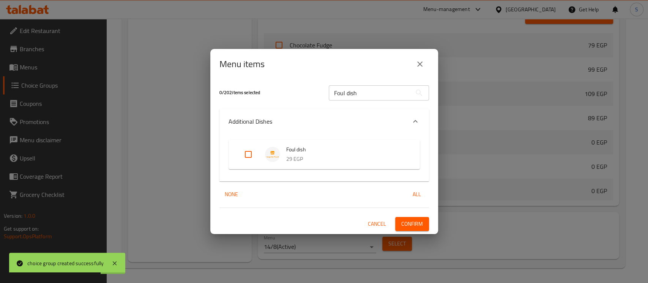
click at [243, 155] on input "Expand" at bounding box center [248, 154] width 18 height 18
checkbox input "true"
click at [412, 220] on span "Confirm" at bounding box center [412, 223] width 22 height 9
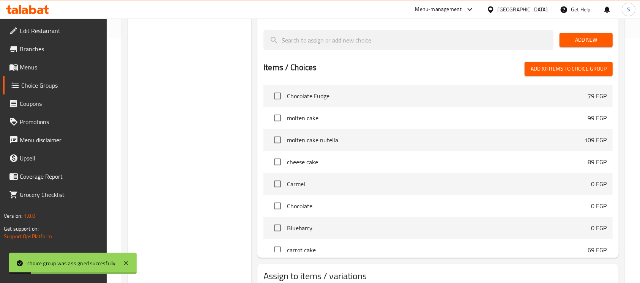
scroll to position [0, 0]
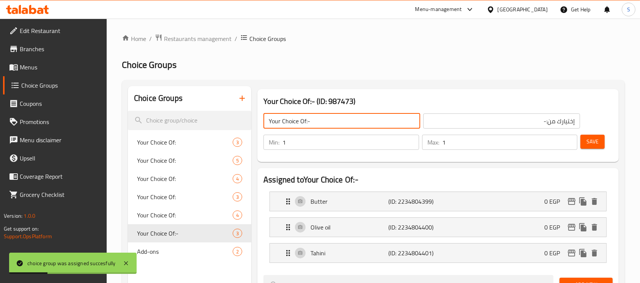
click at [338, 123] on input "Your Choice Of:-" at bounding box center [341, 120] width 157 height 15
type input "Your Choice Of:"
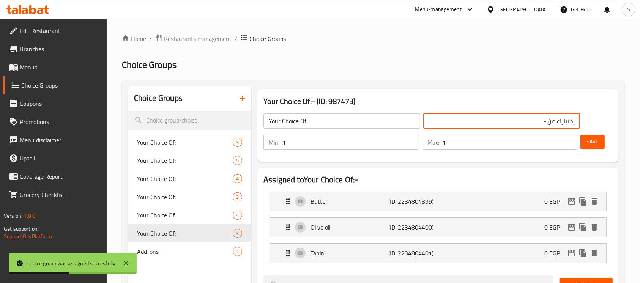
click at [496, 119] on input "إختيارك من:-" at bounding box center [501, 120] width 157 height 15
type input "إختيارك من:"
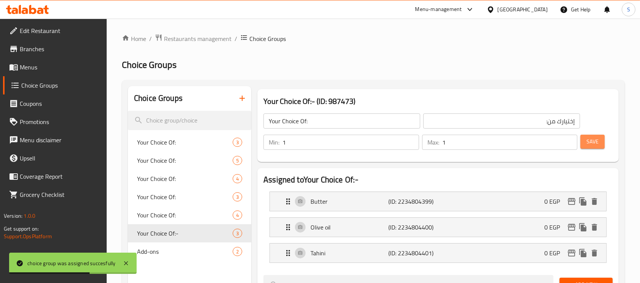
click at [592, 138] on span "Save" at bounding box center [592, 141] width 12 height 9
click at [242, 99] on icon "button" at bounding box center [241, 98] width 5 height 5
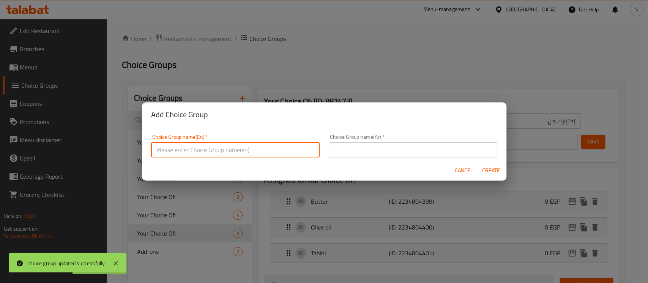
click at [275, 148] on input "text" at bounding box center [235, 149] width 168 height 15
type input "Your Choice Of:-"
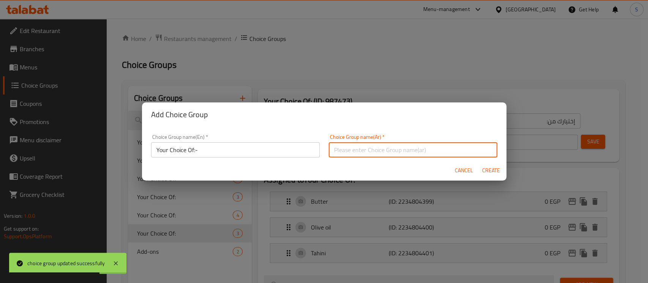
click at [435, 152] on input "text" at bounding box center [413, 149] width 168 height 15
type input "إختيارك من:-"
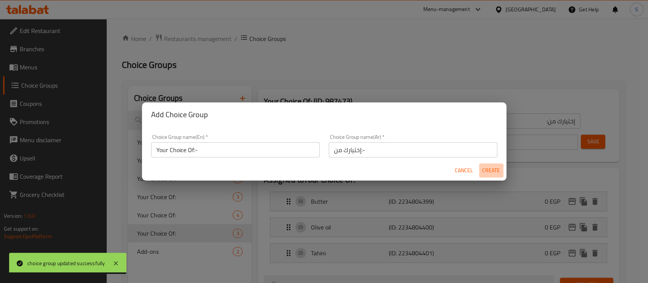
click at [495, 170] on span "Create" at bounding box center [491, 170] width 18 height 9
type input "Your Choice Of:-"
type input "إختيارك من:-"
type input "0"
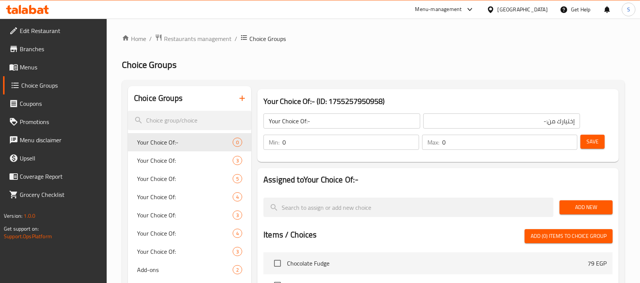
click at [414, 138] on input "0" at bounding box center [350, 142] width 137 height 15
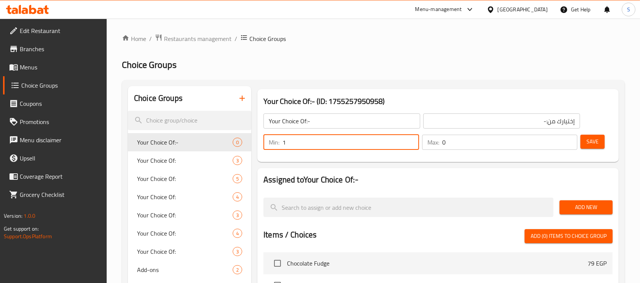
type input "1"
click at [411, 138] on input "1" at bounding box center [350, 142] width 137 height 15
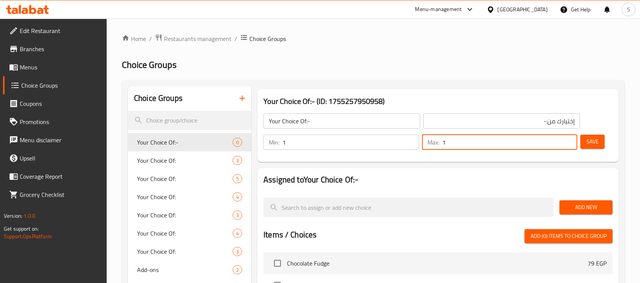
type input "1"
click at [571, 139] on input "1" at bounding box center [509, 142] width 135 height 15
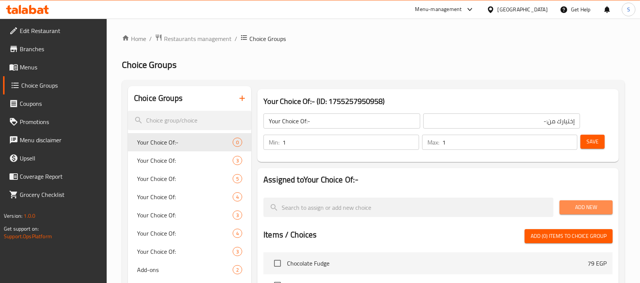
click at [586, 214] on button "Add New" at bounding box center [585, 207] width 53 height 14
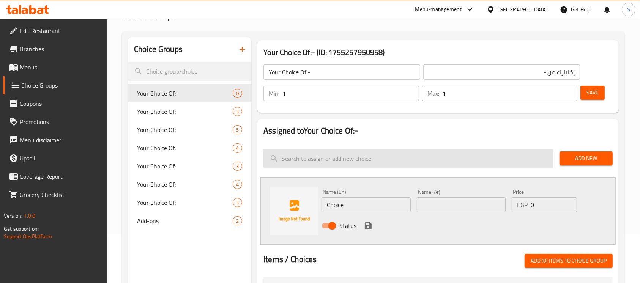
scroll to position [49, 0]
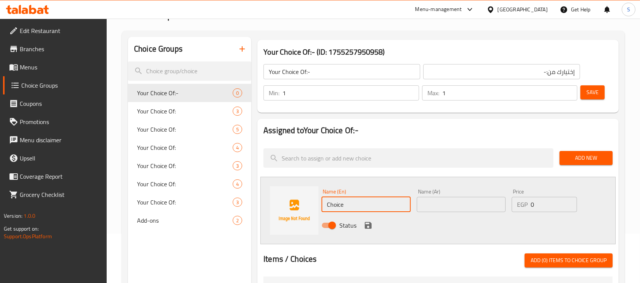
click at [358, 202] on input "Choice" at bounding box center [365, 204] width 89 height 15
type input "\"
type input "fried"
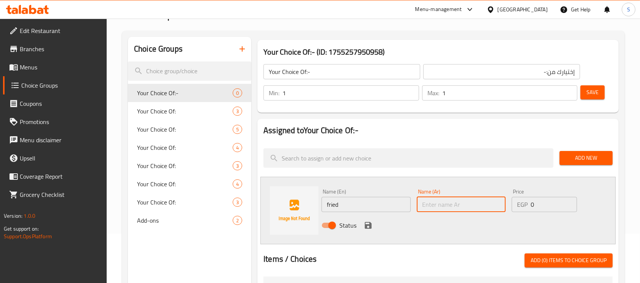
click at [441, 202] on input "text" at bounding box center [461, 204] width 89 height 15
type input "مقلي"
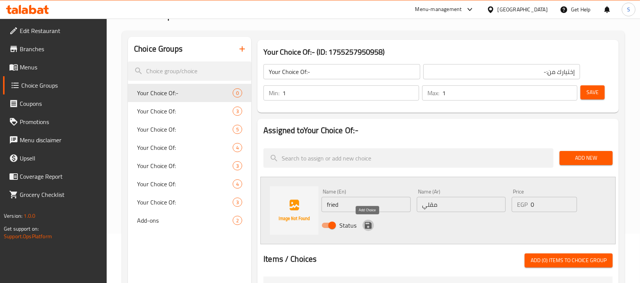
click at [365, 226] on icon "save" at bounding box center [368, 225] width 7 height 7
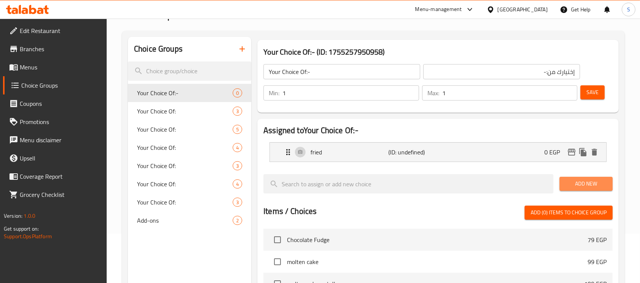
click at [590, 179] on span "Add New" at bounding box center [585, 183] width 41 height 9
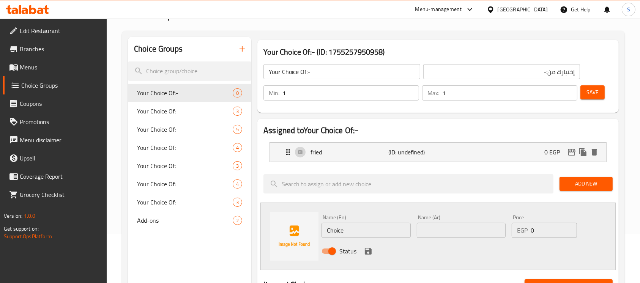
click at [390, 223] on input "Choice" at bounding box center [365, 230] width 89 height 15
paste input "boiled"
type input "boiled"
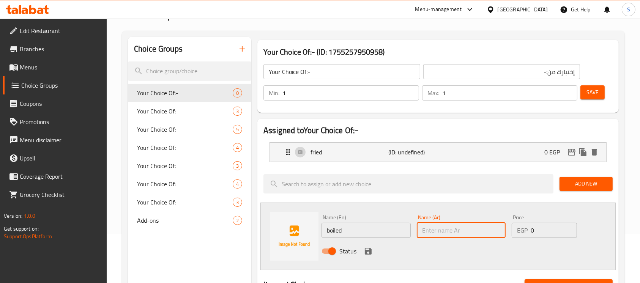
click at [470, 229] on input "text" at bounding box center [461, 230] width 89 height 15
type input "مسلوق"
click at [365, 253] on icon "save" at bounding box center [368, 251] width 7 height 7
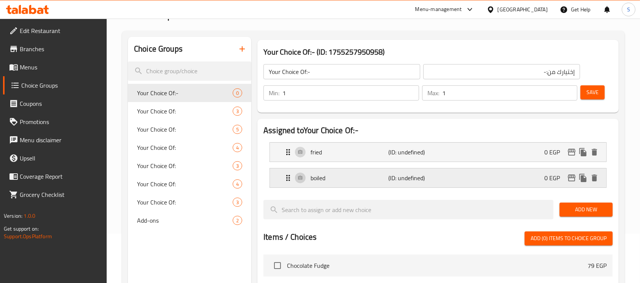
click at [430, 182] on div "boiled (ID: undefined) 0 EGP" at bounding box center [439, 177] width 313 height 19
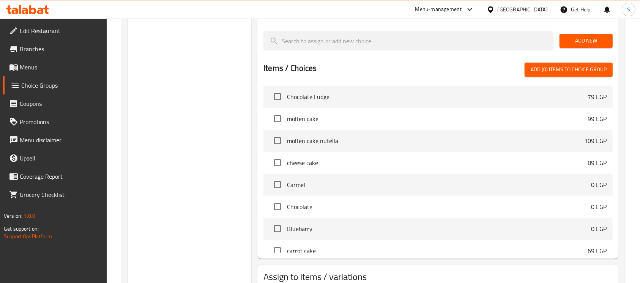
scroll to position [329, 0]
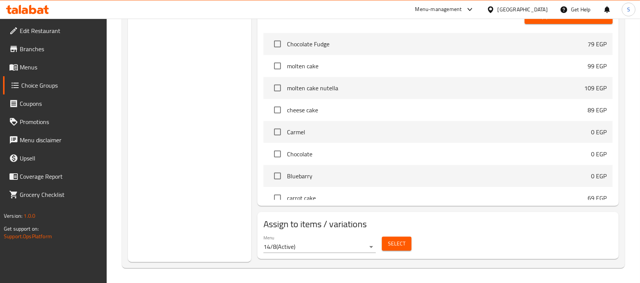
click at [400, 246] on span "Select" at bounding box center [396, 243] width 17 height 9
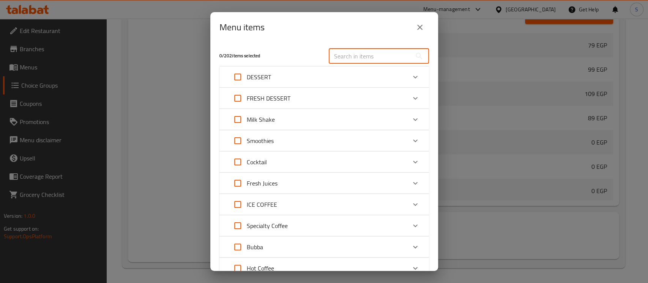
click at [354, 53] on input "text" at bounding box center [370, 56] width 83 height 15
paste input "Fried or boiled eggs"
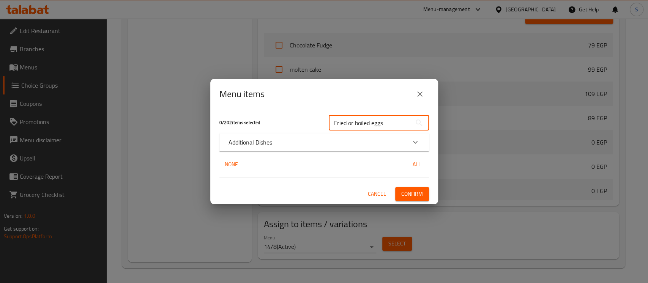
type input "Fried or boiled eggs"
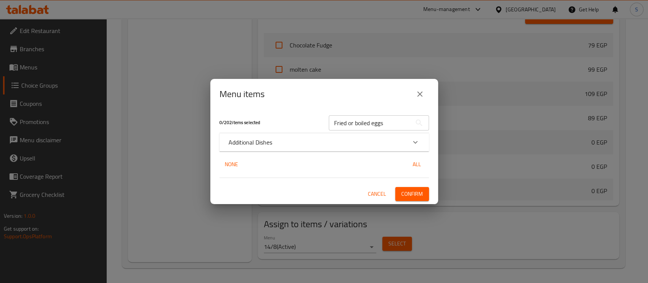
click at [293, 134] on div "Additional Dishes" at bounding box center [323, 142] width 209 height 18
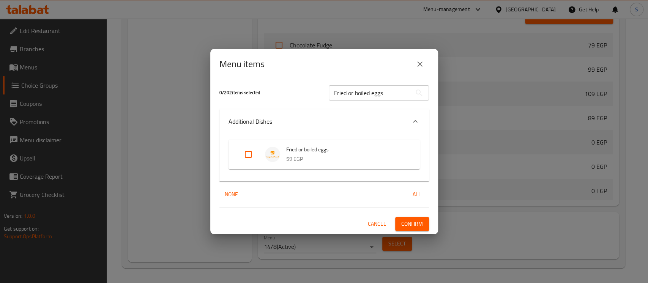
click at [251, 161] on input "Expand" at bounding box center [248, 154] width 18 height 18
checkbox input "true"
click at [412, 223] on span "Confirm" at bounding box center [412, 223] width 22 height 9
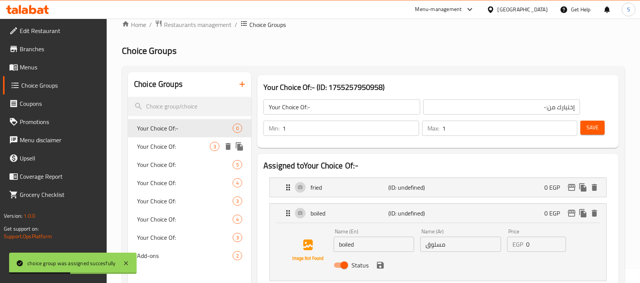
scroll to position [0, 0]
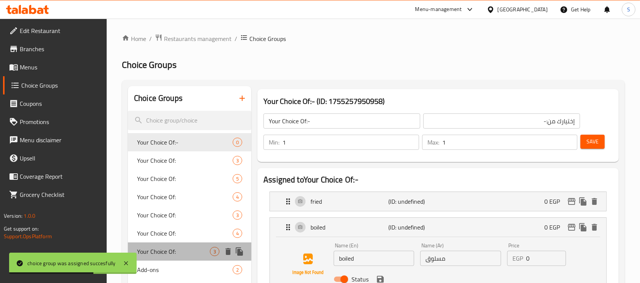
click at [184, 249] on span "Your Choice Of:" at bounding box center [173, 251] width 73 height 9
type input "Your Choice Of:"
type input "إختيارك من:"
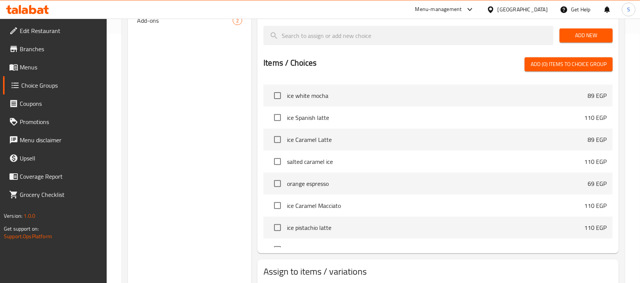
scroll to position [297, 0]
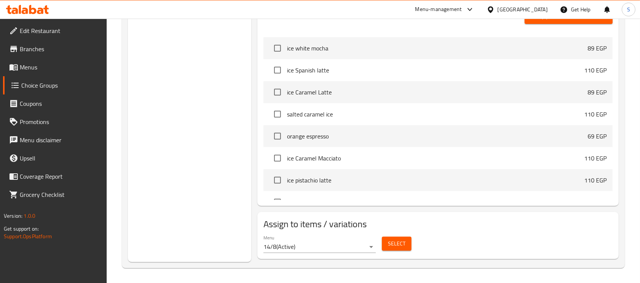
click at [402, 234] on div "Select" at bounding box center [397, 244] width 36 height 20
click at [390, 242] on span "Select" at bounding box center [396, 243] width 17 height 9
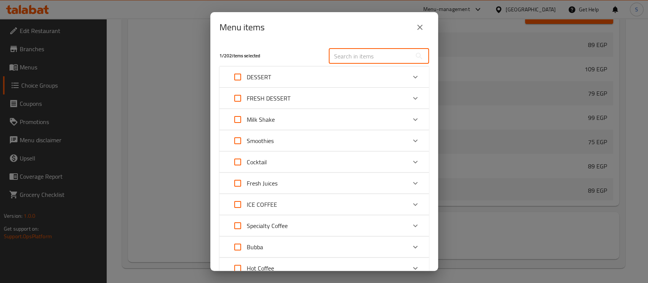
click at [374, 58] on input "text" at bounding box center [370, 56] width 83 height 15
paste input "Oriental breakfast"
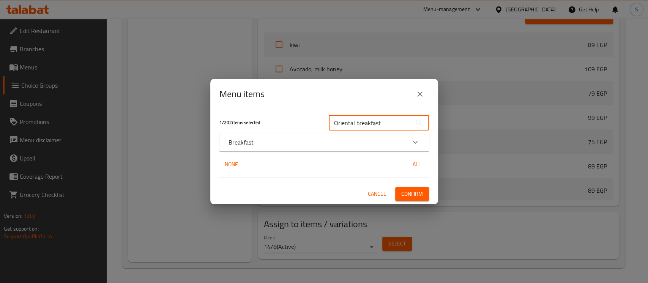
type input "Oriental breakfast"
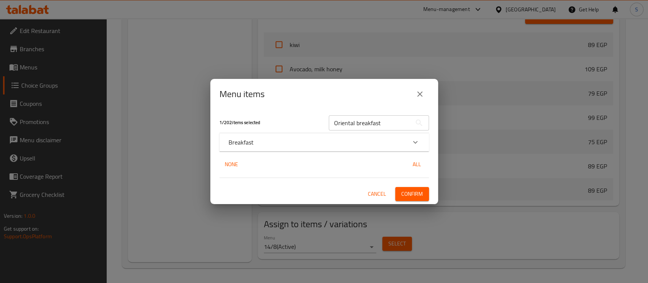
click at [242, 146] on p "Breakfast" at bounding box center [240, 142] width 25 height 9
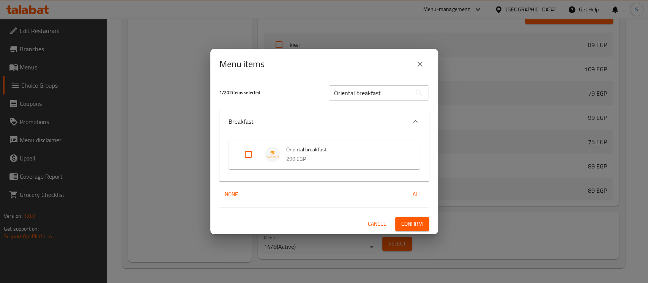
click at [250, 159] on input "Expand" at bounding box center [248, 154] width 18 height 18
checkbox input "true"
click at [409, 228] on span "Confirm" at bounding box center [412, 223] width 22 height 9
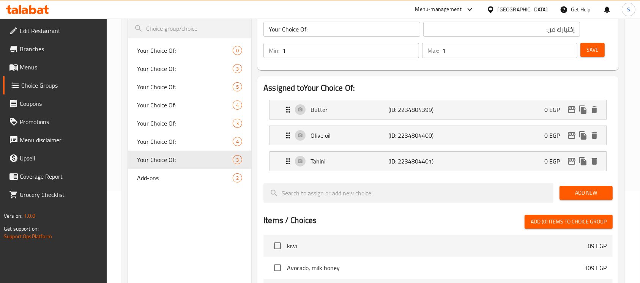
scroll to position [52, 0]
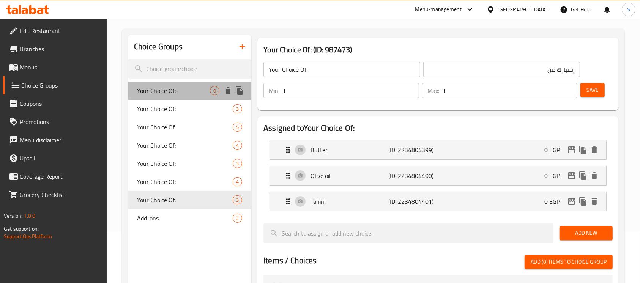
click at [209, 85] on div "Your Choice Of:- 0" at bounding box center [189, 91] width 123 height 18
type input "Your Choice Of:-"
type input "إختيارك من:-"
type input "0"
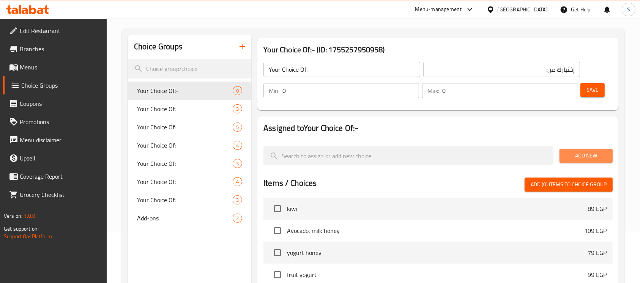
click at [581, 155] on span "Add New" at bounding box center [585, 155] width 41 height 9
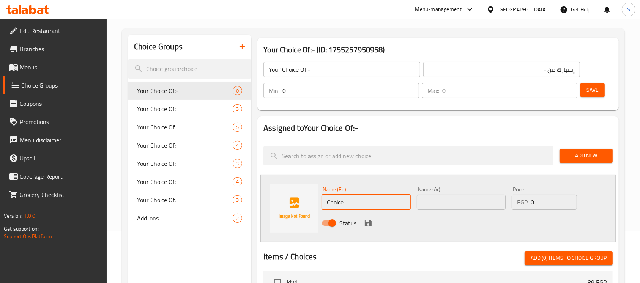
click at [359, 203] on input "Choice" at bounding box center [365, 202] width 89 height 15
paste input "Jam"
click at [359, 203] on input "Jam" at bounding box center [365, 202] width 89 height 15
type input "Jam"
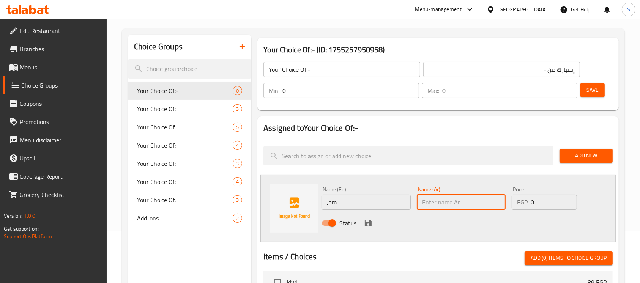
click at [477, 202] on input "text" at bounding box center [461, 202] width 89 height 15
type input "مربى"
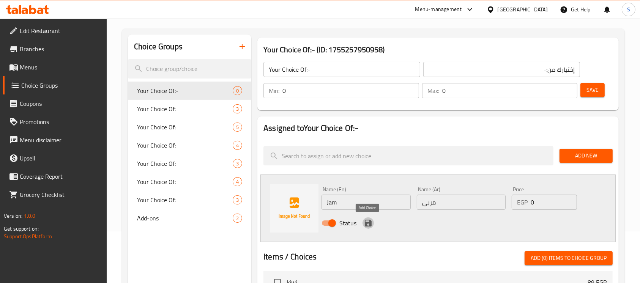
click at [365, 222] on icon "save" at bounding box center [368, 223] width 7 height 7
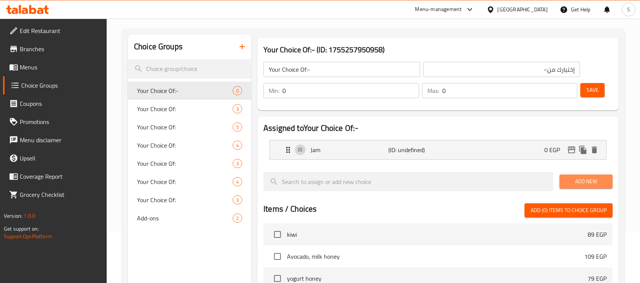
click at [585, 182] on span "Add New" at bounding box center [585, 181] width 41 height 9
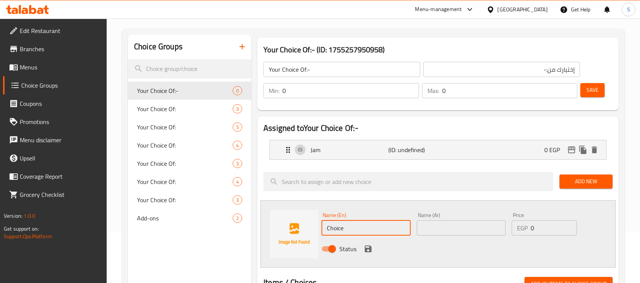
click at [378, 224] on input "Choice" at bounding box center [365, 227] width 89 height 15
paste input "butter"
click at [378, 224] on input "butter" at bounding box center [365, 227] width 89 height 15
type input "butter"
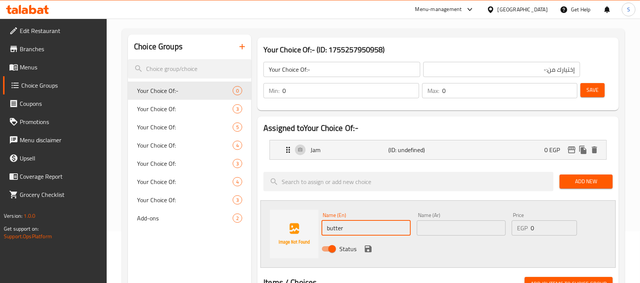
click at [448, 232] on input "text" at bounding box center [461, 227] width 89 height 15
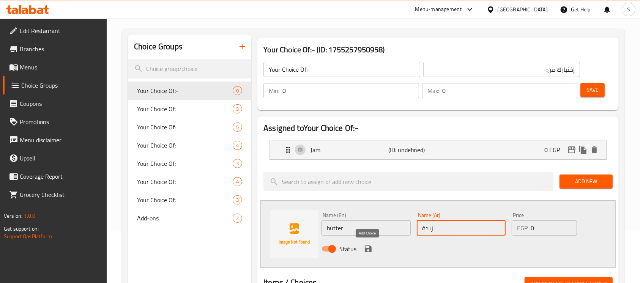
type input "زبدة"
click at [367, 247] on icon "save" at bounding box center [368, 249] width 7 height 7
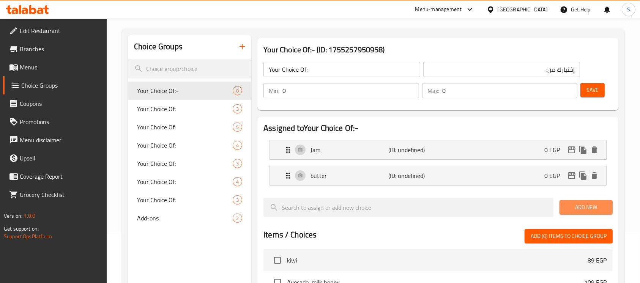
click at [571, 206] on span "Add New" at bounding box center [585, 207] width 41 height 9
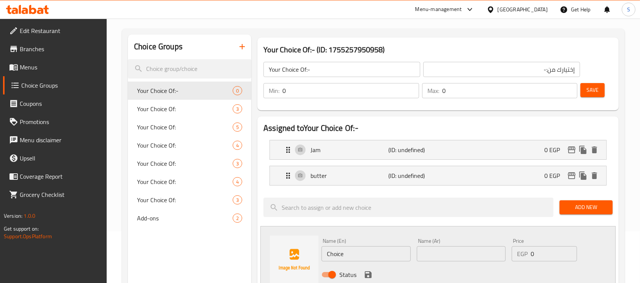
click at [362, 256] on input "Choice" at bounding box center [365, 253] width 89 height 15
paste input "eggs"
click at [362, 256] on input "Choice" at bounding box center [365, 253] width 89 height 15
type input "eggs"
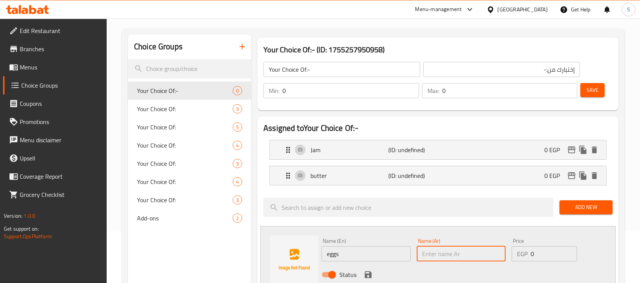
click at [448, 257] on input "text" at bounding box center [461, 253] width 89 height 15
type input "بيض"
click at [367, 270] on icon "save" at bounding box center [368, 274] width 9 height 9
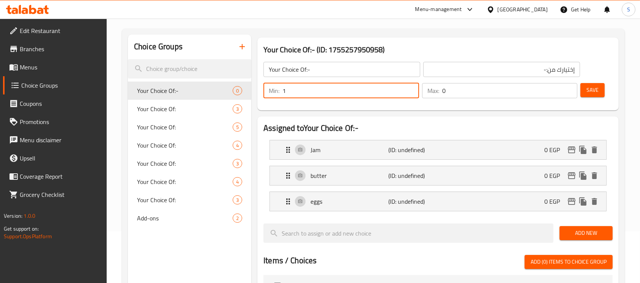
type input "1"
click at [412, 87] on input "1" at bounding box center [350, 90] width 137 height 15
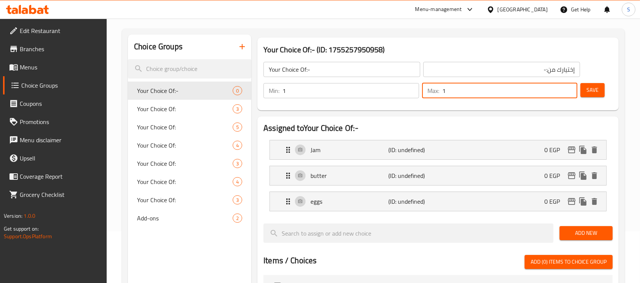
type input "1"
click at [571, 86] on input "1" at bounding box center [509, 90] width 135 height 15
click at [600, 88] on button "Save" at bounding box center [592, 90] width 24 height 14
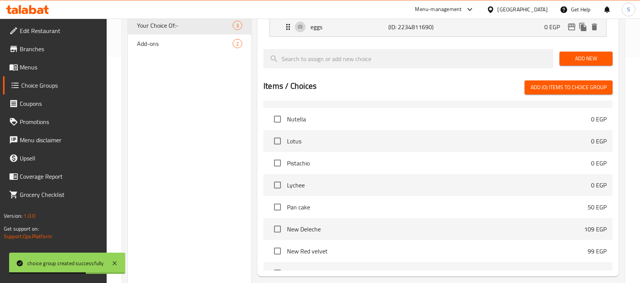
scroll to position [297, 0]
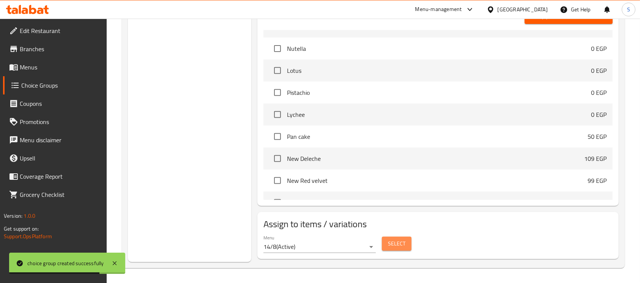
click at [398, 237] on button "Select" at bounding box center [397, 244] width 30 height 14
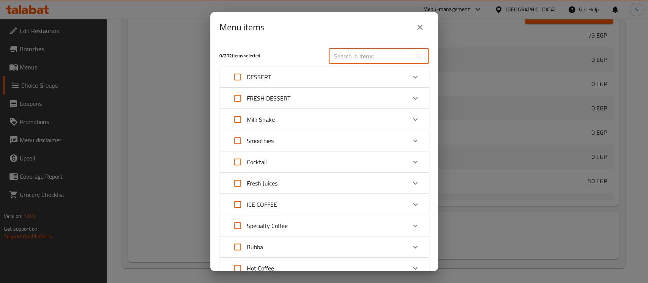
click at [383, 58] on input "text" at bounding box center [370, 56] width 83 height 15
paste input "Continental breakfast"
click at [383, 58] on div "Menu items 0 / 202 items selected Continental breakfast ​ DESSERT Chocolate Fud…" at bounding box center [324, 141] width 648 height 283
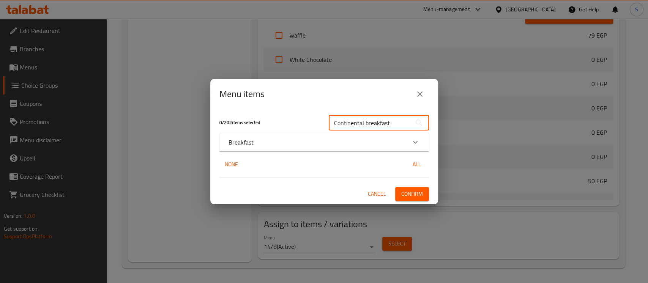
type input "Continental breakfast"
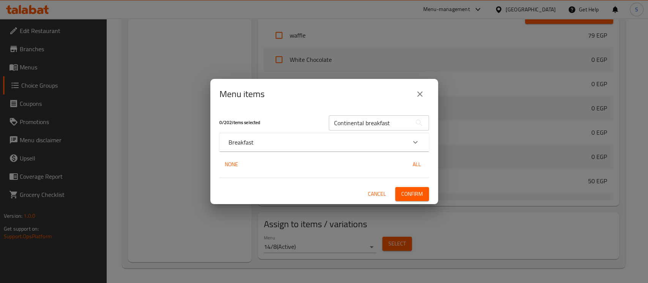
click at [271, 135] on div "Breakfast" at bounding box center [323, 142] width 209 height 18
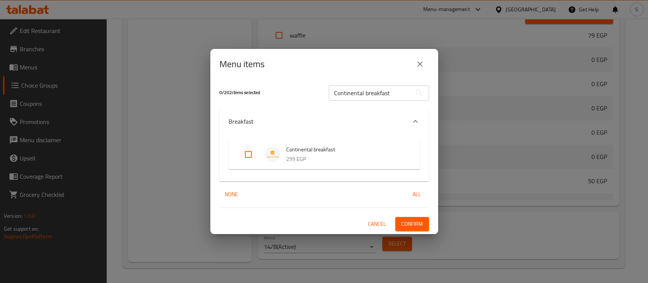
click at [249, 154] on input "Expand" at bounding box center [248, 154] width 18 height 18
checkbox input "true"
click at [413, 223] on span "Confirm" at bounding box center [412, 223] width 22 height 9
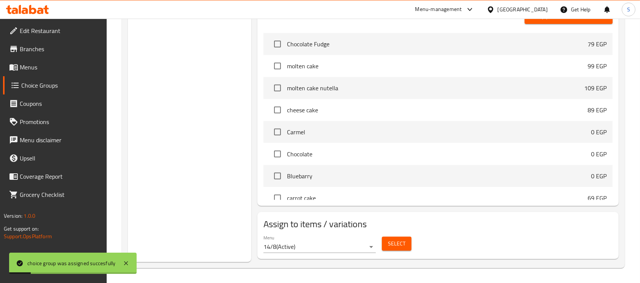
scroll to position [0, 0]
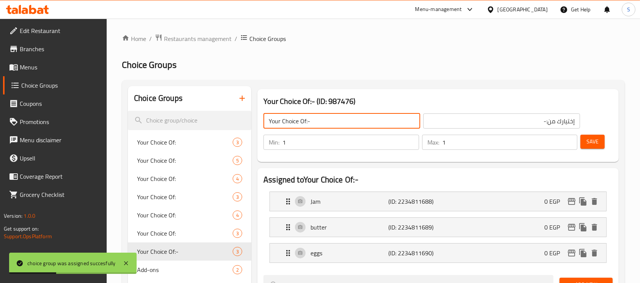
click at [359, 121] on input "Your Choice Of:-" at bounding box center [341, 120] width 157 height 15
type input "Your Choice Of:"
click at [480, 115] on input "إختيارك من:-" at bounding box center [501, 120] width 157 height 15
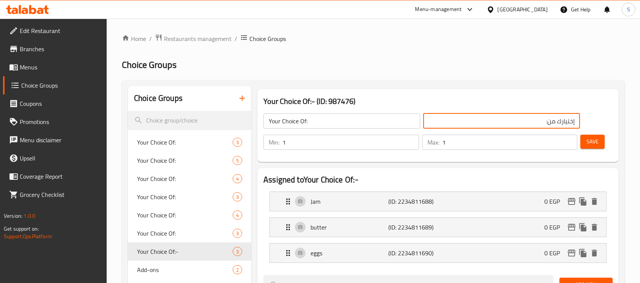
type input "إختيارك من:"
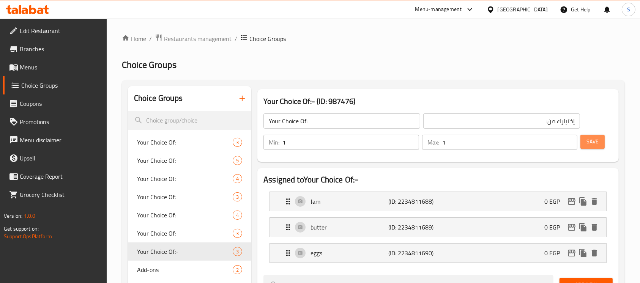
click at [589, 145] on span "Save" at bounding box center [592, 141] width 12 height 9
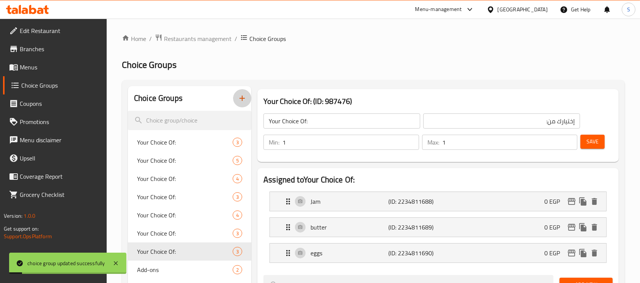
click at [240, 97] on icon "button" at bounding box center [242, 98] width 9 height 9
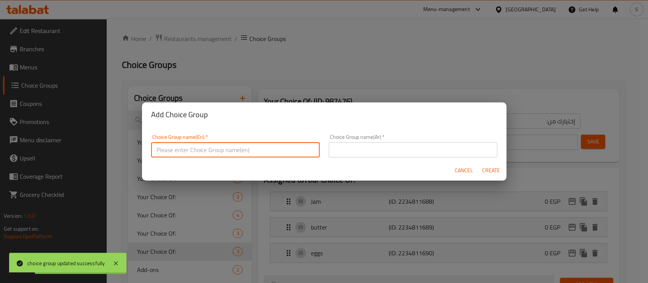
click at [275, 149] on input "text" at bounding box center [235, 149] width 168 height 15
type input "Your Choice Of:-"
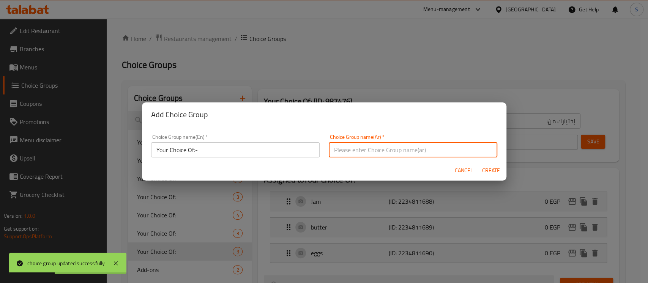
click at [430, 152] on input "text" at bounding box center [413, 149] width 168 height 15
type input "إختيارك من:-"
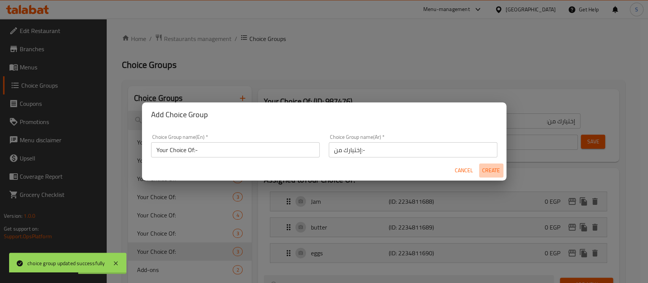
click at [493, 174] on span "Create" at bounding box center [491, 170] width 18 height 9
type input "Your Choice Of:-"
type input "إختيارك من:-"
type input "0"
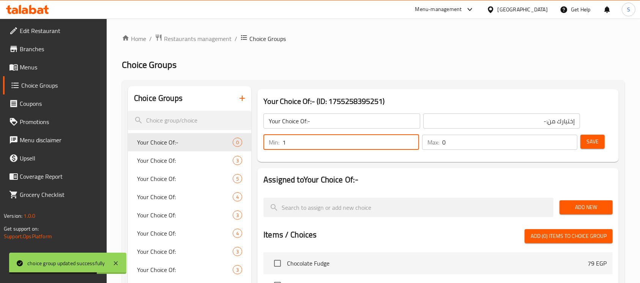
type input "1"
click at [410, 137] on input "1" at bounding box center [350, 142] width 137 height 15
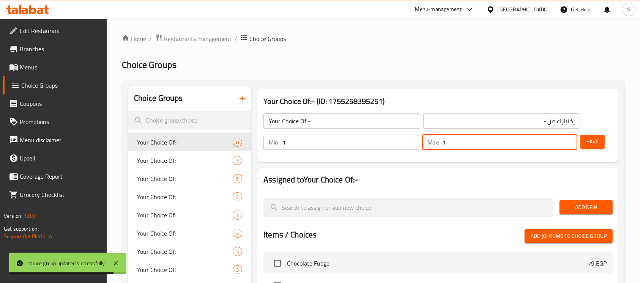
type input "1"
click at [570, 138] on input "1" at bounding box center [509, 142] width 135 height 15
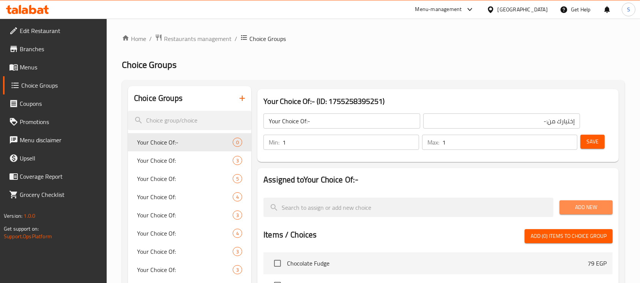
click at [590, 206] on span "Add New" at bounding box center [585, 207] width 41 height 9
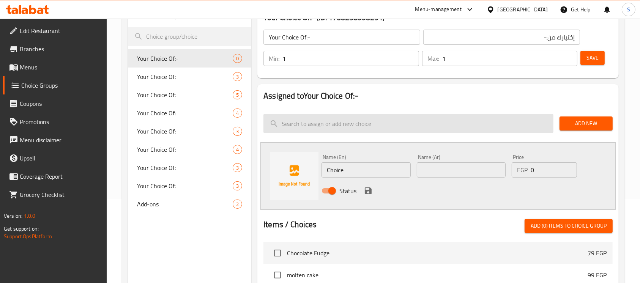
scroll to position [91, 0]
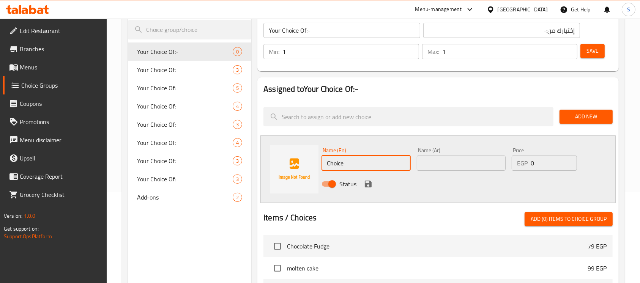
click at [362, 162] on input "Choice" at bounding box center [365, 163] width 89 height 15
paste input "fresh orang"
click at [362, 162] on input "fresh orange" at bounding box center [365, 163] width 89 height 15
type input "fresh orange"
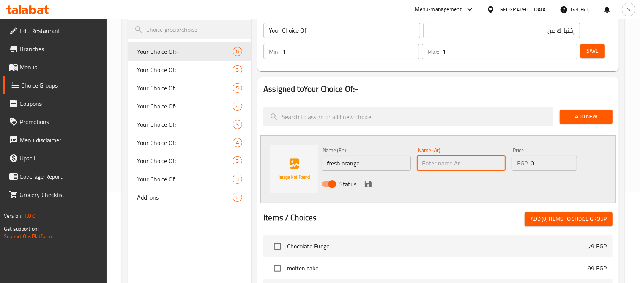
click at [441, 162] on input "text" at bounding box center [461, 163] width 89 height 15
type input "ر"
type input "برتقال طازج"
click at [367, 187] on icon "save" at bounding box center [368, 184] width 7 height 7
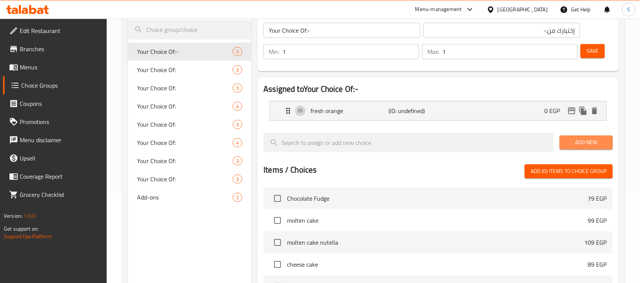
click at [583, 145] on span "Add New" at bounding box center [585, 142] width 41 height 9
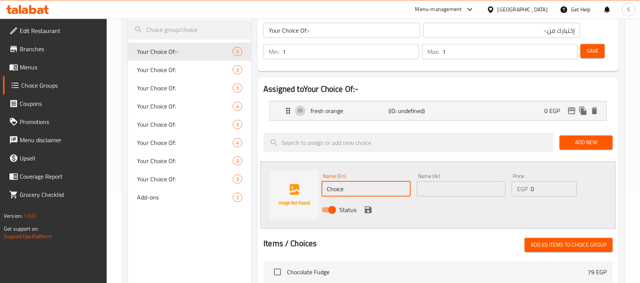
click at [378, 184] on input "Choice" at bounding box center [365, 188] width 89 height 15
paste input "hot drink"
click at [378, 184] on input "hot drink" at bounding box center [365, 188] width 89 height 15
type input "hot drink"
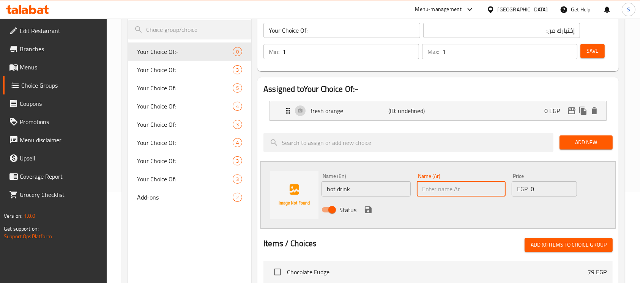
click at [451, 190] on input "text" at bounding box center [461, 188] width 89 height 15
type input "مشروب ساخن"
click at [372, 211] on icon "save" at bounding box center [368, 209] width 9 height 9
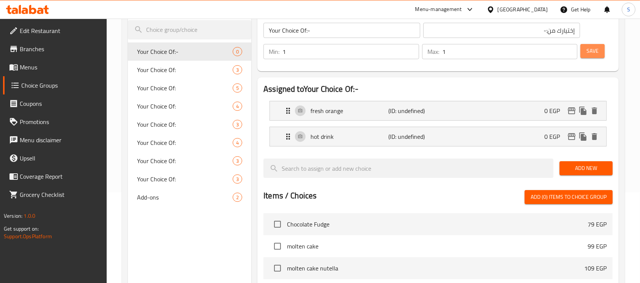
click at [587, 52] on span "Save" at bounding box center [592, 50] width 12 height 9
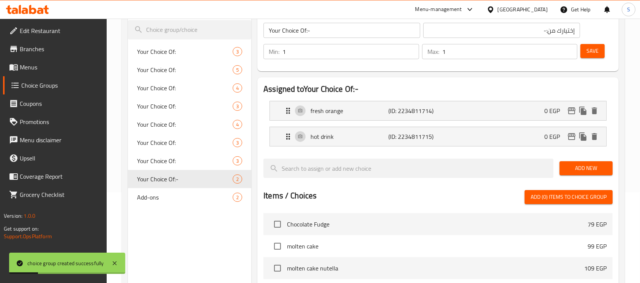
scroll to position [271, 0]
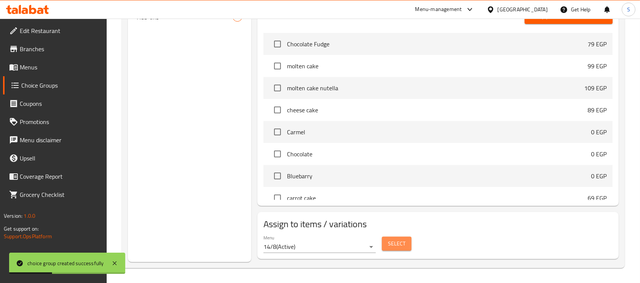
click at [393, 242] on span "Select" at bounding box center [396, 243] width 17 height 9
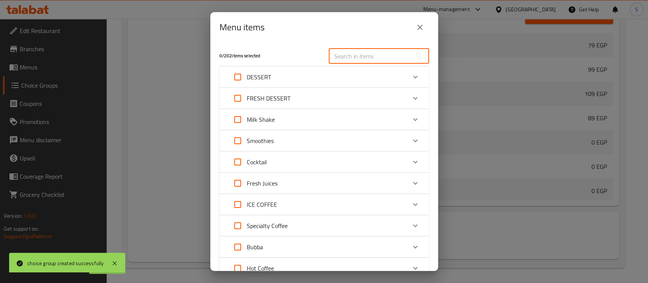
click at [368, 54] on input "text" at bounding box center [370, 56] width 83 height 15
paste input "Continental breakfast"
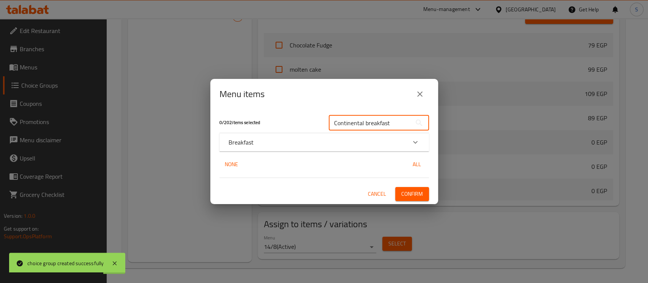
type input "Continental breakfast"
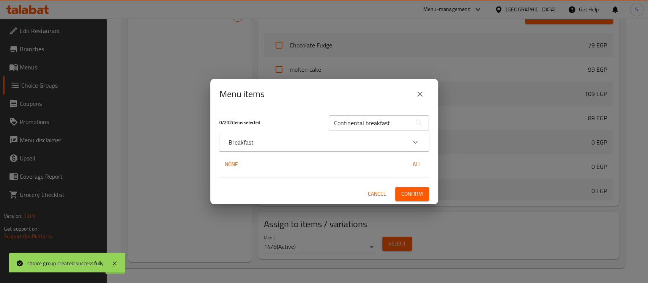
click at [262, 137] on div "Breakfast" at bounding box center [323, 142] width 209 height 18
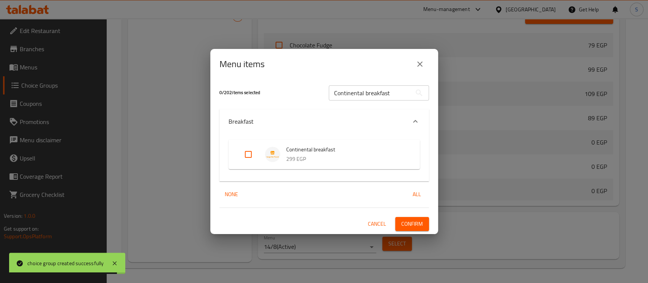
click at [247, 155] on input "Expand" at bounding box center [248, 154] width 18 height 18
checkbox input "true"
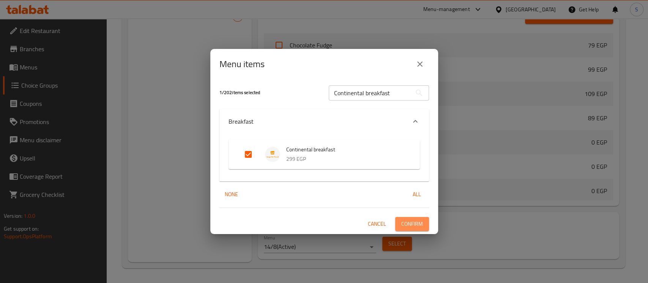
click at [417, 223] on span "Confirm" at bounding box center [412, 223] width 22 height 9
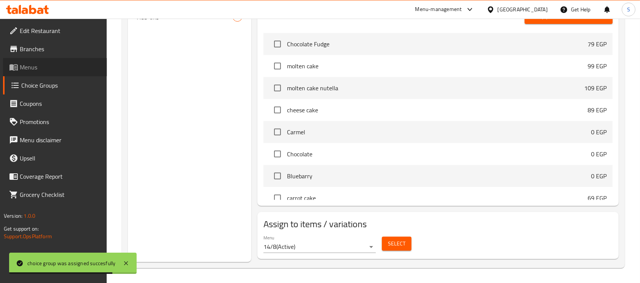
click at [44, 63] on span "Menus" at bounding box center [60, 67] width 81 height 9
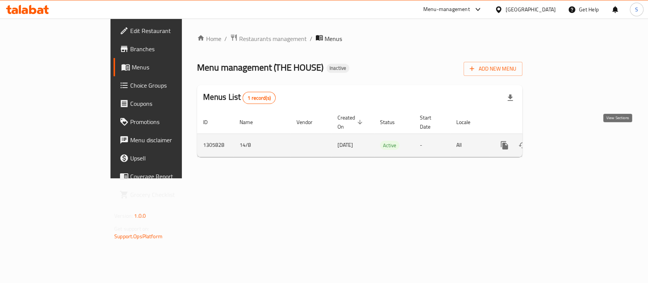
click at [564, 141] on icon "enhanced table" at bounding box center [558, 145] width 9 height 9
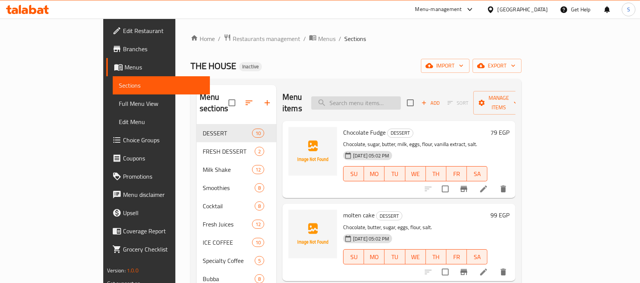
click at [398, 99] on input "search" at bounding box center [356, 102] width 90 height 13
paste input "Flavor tea"
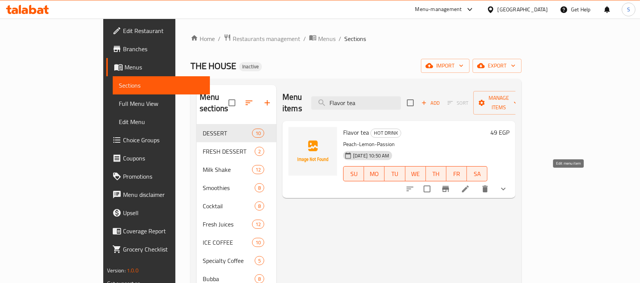
type input "Flavor tea"
click at [470, 184] on icon at bounding box center [465, 188] width 9 height 9
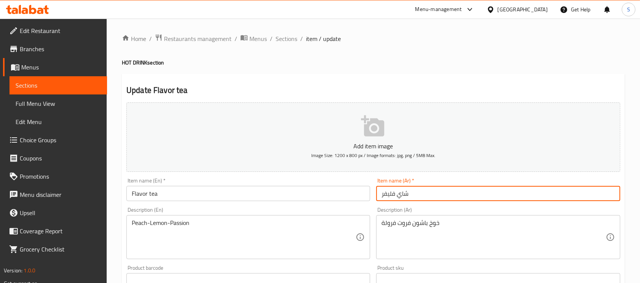
click at [485, 192] on input "شاي فليفر" at bounding box center [498, 193] width 244 height 15
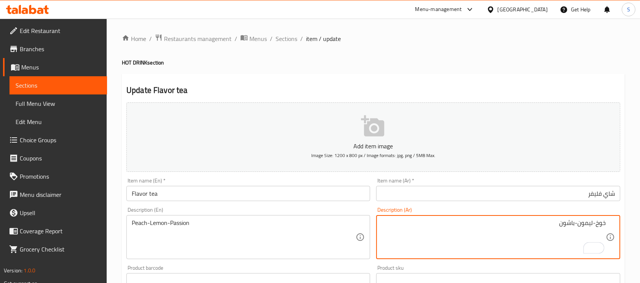
type textarea "خوخ-ليمون-باشون"
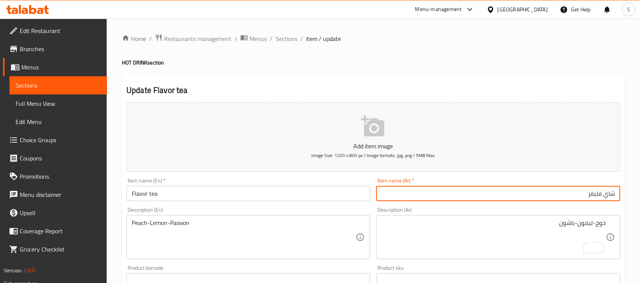
click at [558, 190] on input "شاي فليفر" at bounding box center [498, 193] width 244 height 15
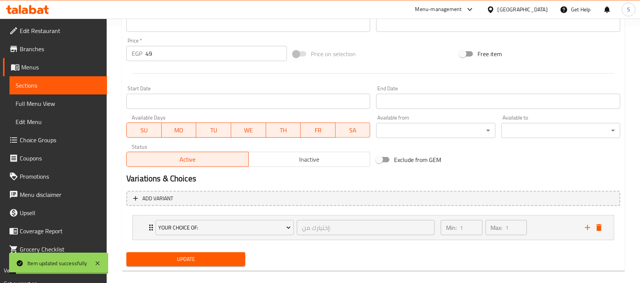
scroll to position [266, 0]
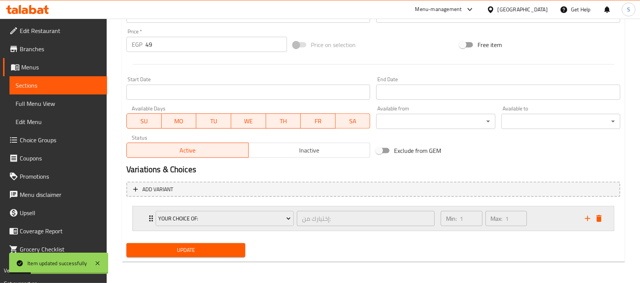
click at [536, 222] on div "Min: 1 ​ Max: 1 ​" at bounding box center [508, 218] width 144 height 24
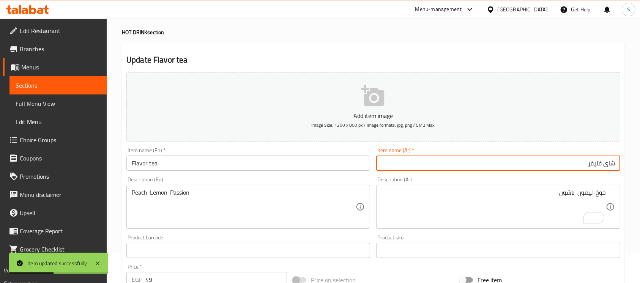
scroll to position [0, 0]
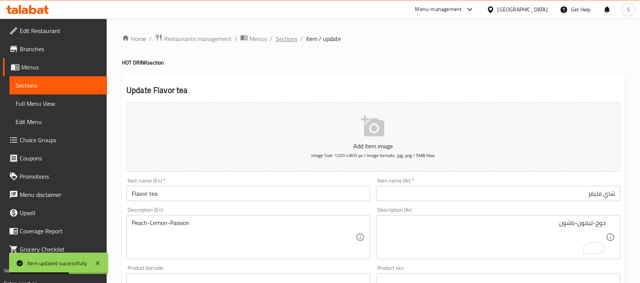
click at [287, 35] on span "Sections" at bounding box center [286, 38] width 22 height 9
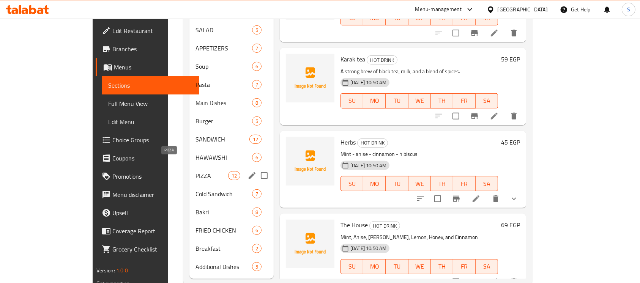
scroll to position [327, 0]
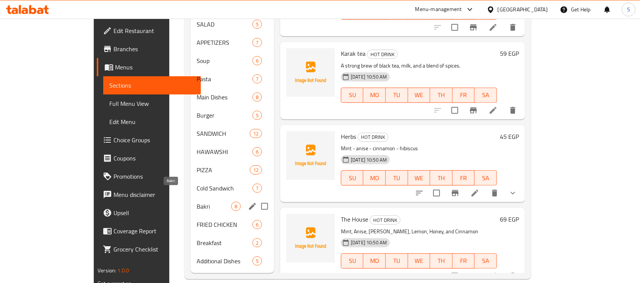
click at [197, 202] on span "Bakri" at bounding box center [214, 206] width 35 height 9
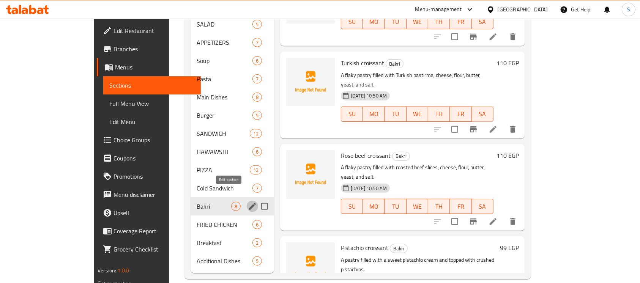
click at [248, 202] on icon "edit" at bounding box center [252, 206] width 9 height 9
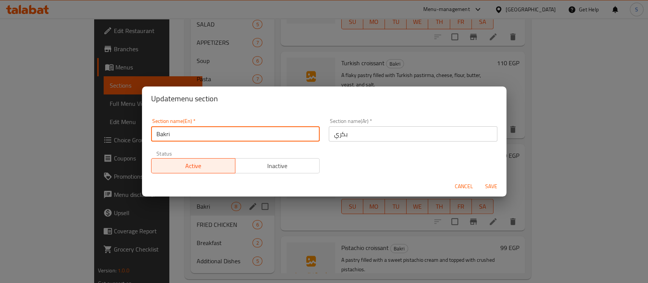
click at [272, 126] on input "Bakri" at bounding box center [235, 133] width 168 height 15
type input "Baker"
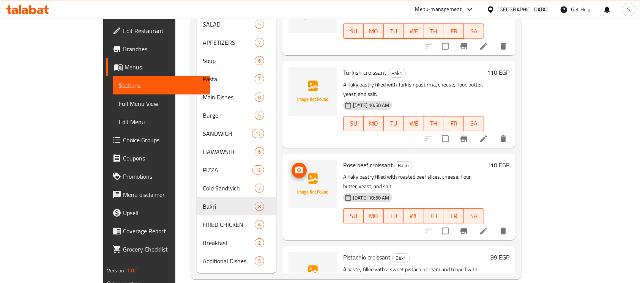
click at [288, 160] on img at bounding box center [312, 184] width 49 height 49
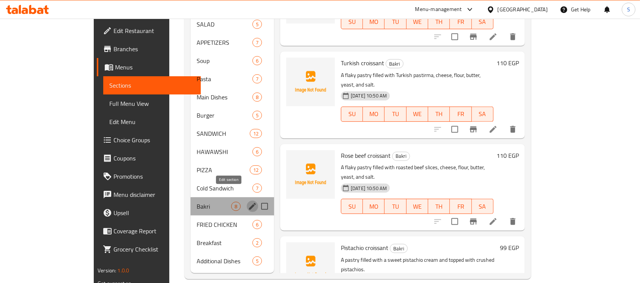
click at [248, 202] on icon "edit" at bounding box center [252, 206] width 9 height 9
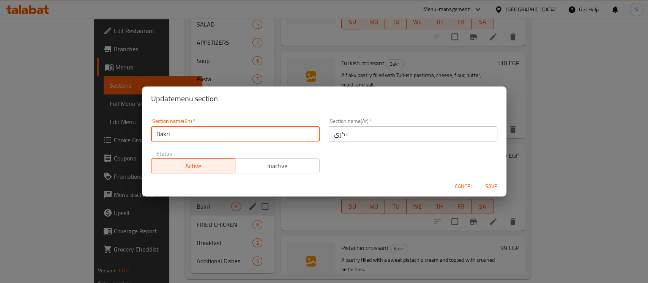
click at [206, 131] on input "Bakri" at bounding box center [235, 133] width 168 height 15
type input "Bakery"
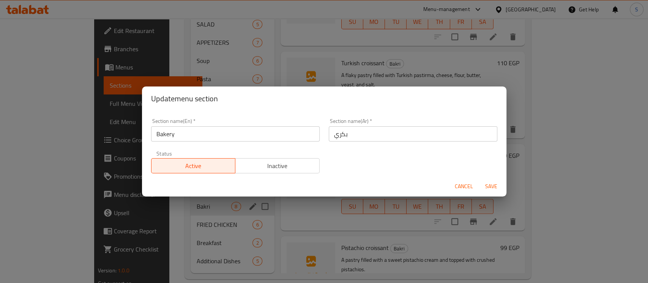
drag, startPoint x: 410, startPoint y: 148, endPoint x: 411, endPoint y: 139, distance: 8.4
click at [411, 139] on div "Section name(En)   * Bakery Section name(En) * Section name(Ar)   * بكري Sectio…" at bounding box center [323, 146] width 355 height 64
click at [411, 139] on input "بكري" at bounding box center [413, 133] width 168 height 15
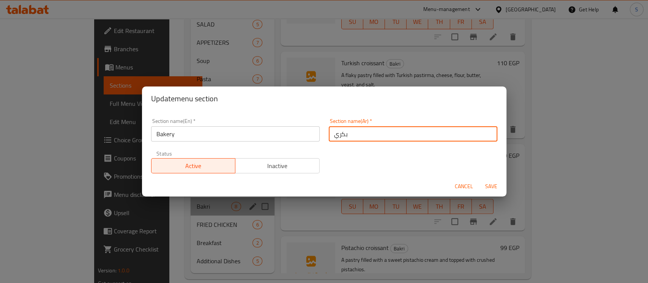
click at [411, 139] on input "بكري" at bounding box center [413, 133] width 168 height 15
type input "المخبز"
click at [479, 179] on button "Save" at bounding box center [491, 186] width 24 height 14
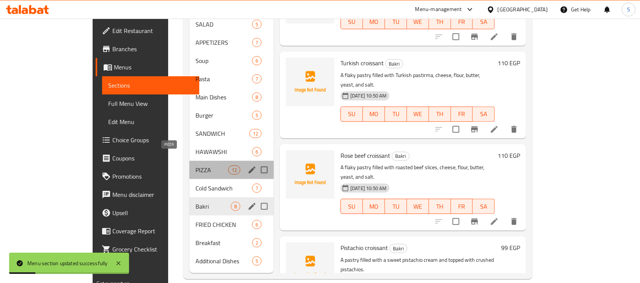
click at [195, 165] on span "PIZZA" at bounding box center [211, 169] width 32 height 9
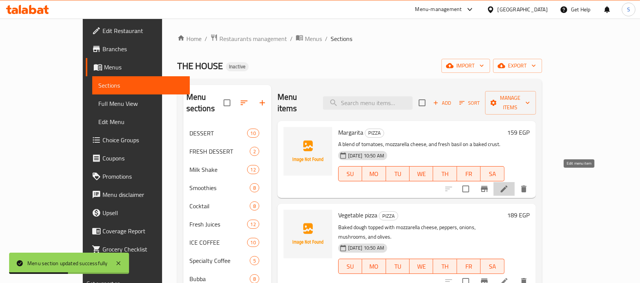
click at [507, 186] on icon at bounding box center [504, 189] width 7 height 7
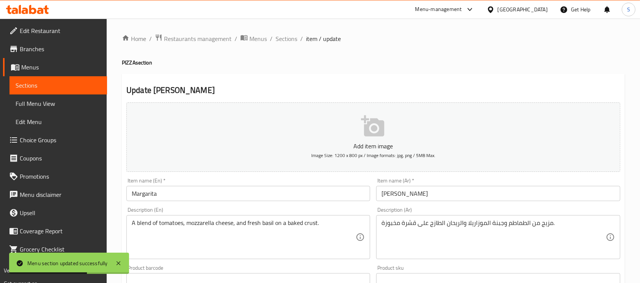
click at [139, 197] on input "Margarita" at bounding box center [248, 193] width 244 height 15
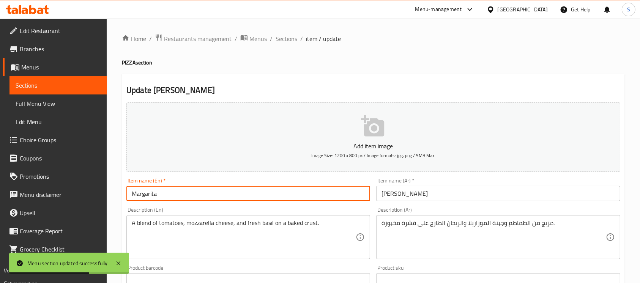
click at [139, 197] on input "Margarita" at bounding box center [248, 193] width 244 height 15
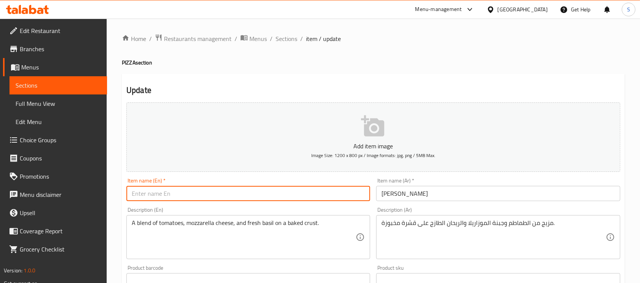
paste input "Margarita"
type input "Margarita"
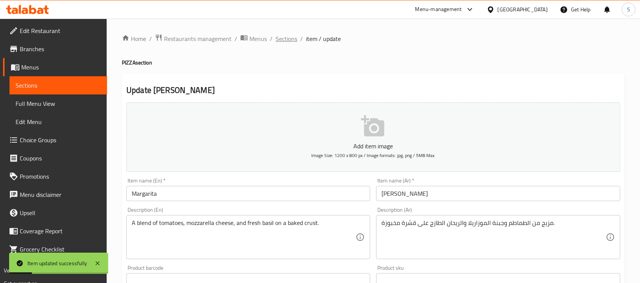
click at [290, 40] on span "Sections" at bounding box center [286, 38] width 22 height 9
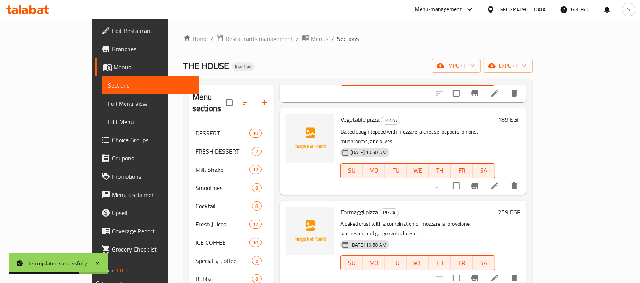
scroll to position [106, 0]
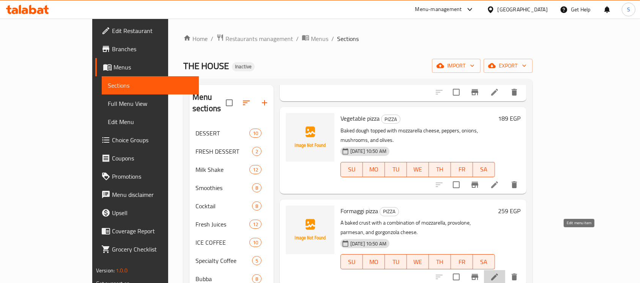
click at [499, 272] on icon at bounding box center [494, 276] width 9 height 9
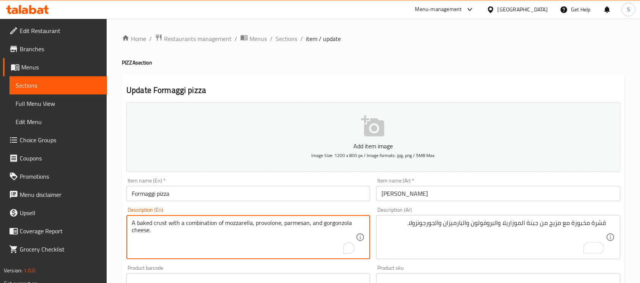
click at [269, 221] on textarea "A baked crust with a combination of mozzarella, provolone, parmesan, and gorgon…" at bounding box center [244, 237] width 224 height 36
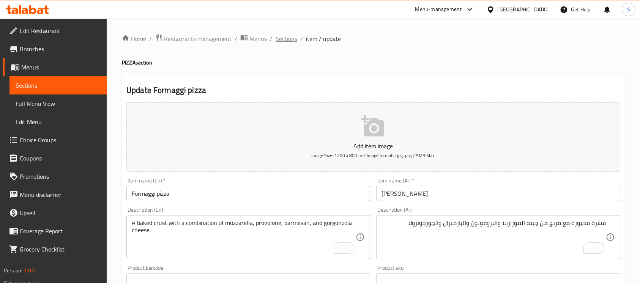
click at [288, 38] on span "Sections" at bounding box center [286, 38] width 22 height 9
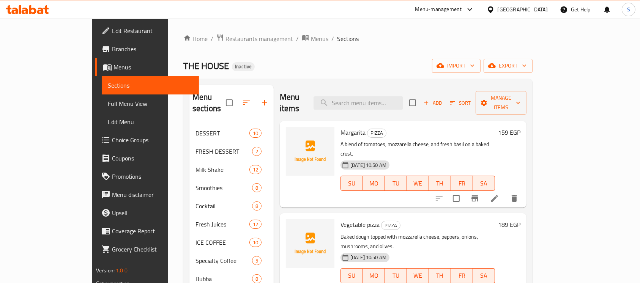
click at [337, 67] on div "THE HOUSE Inactive import export" at bounding box center [357, 66] width 349 height 14
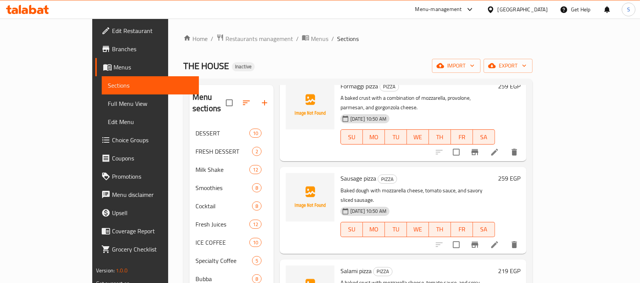
scroll to position [234, 0]
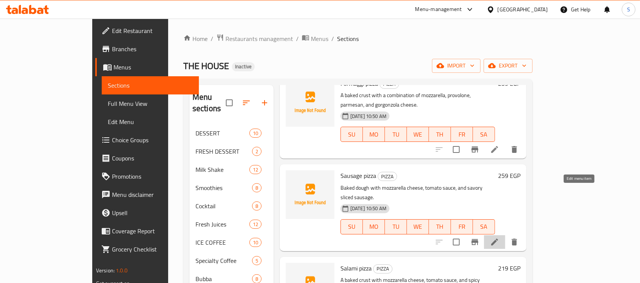
click at [499, 238] on icon at bounding box center [494, 242] width 9 height 9
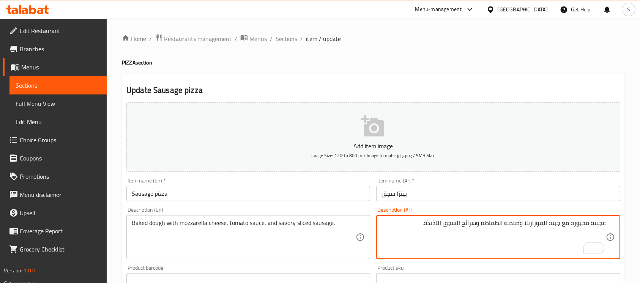
click at [432, 221] on textarea "عجينة مخبوزة مع جبنة الموزاريلا وصلصة الطماطم وشرائح السجق اللذيذة." at bounding box center [493, 237] width 224 height 36
type textarea "عجينة مخبوزة مع جبنة الموزاريلا وصلصة الطماطم وشرائح السجق مالحة."
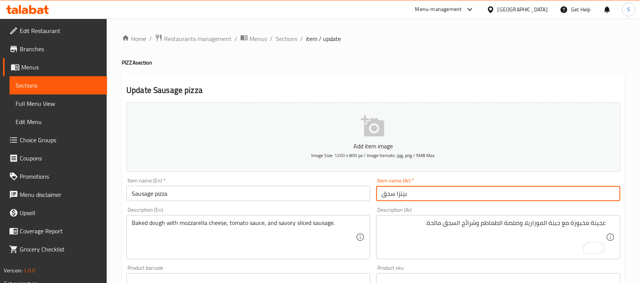
click at [470, 195] on input "بيتزا سجق" at bounding box center [498, 193] width 244 height 15
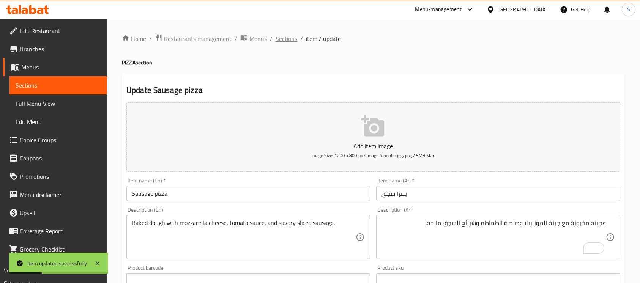
click at [285, 38] on span "Sections" at bounding box center [286, 38] width 22 height 9
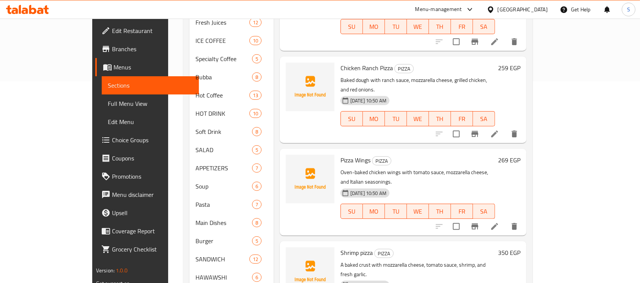
scroll to position [202, 0]
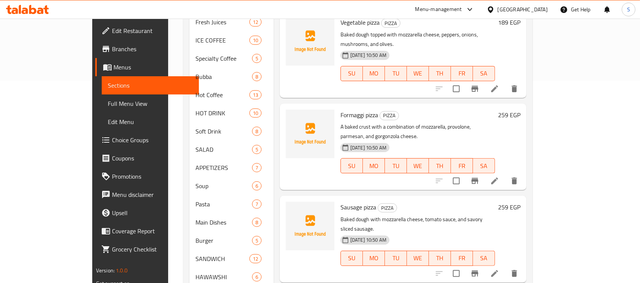
scroll to position [509, 0]
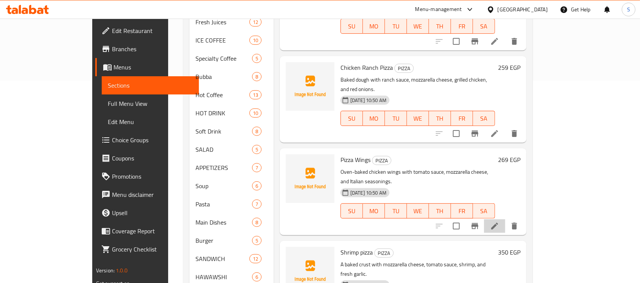
click at [505, 219] on li at bounding box center [494, 226] width 21 height 14
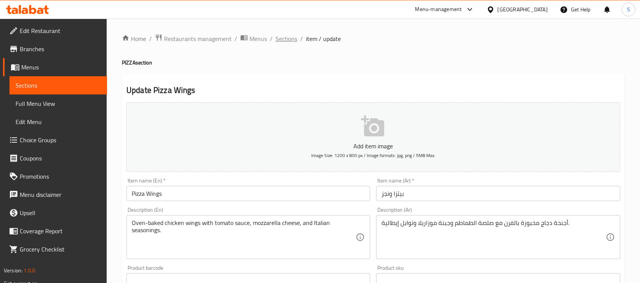
click at [283, 36] on span "Sections" at bounding box center [286, 38] width 22 height 9
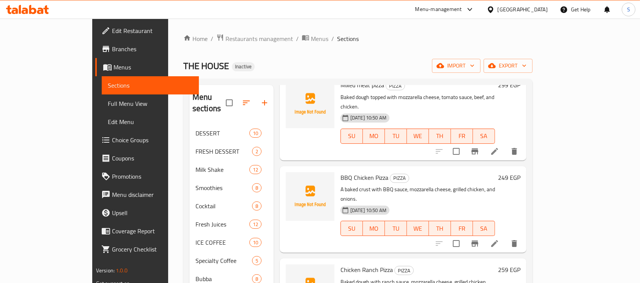
scroll to position [327, 0]
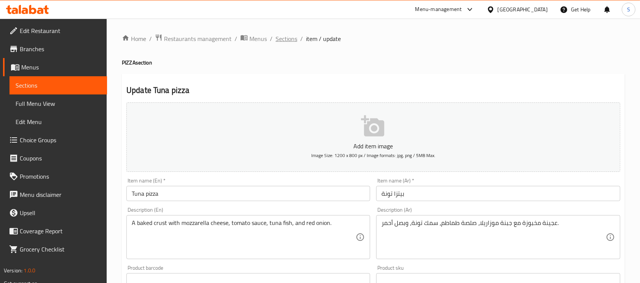
click at [291, 35] on span "Sections" at bounding box center [286, 38] width 22 height 9
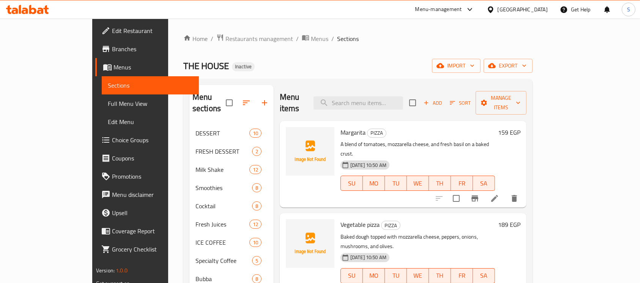
click at [337, 67] on div "THE HOUSE Inactive import export" at bounding box center [357, 66] width 349 height 14
click at [108, 104] on span "Full Menu View" at bounding box center [150, 103] width 85 height 9
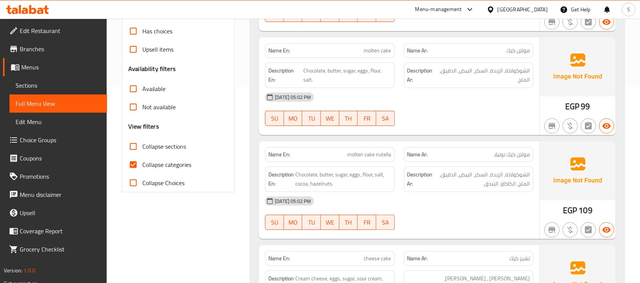
scroll to position [207, 0]
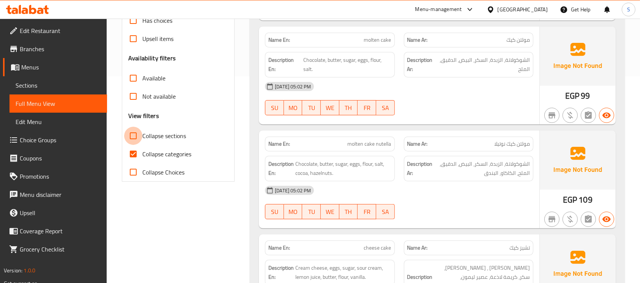
click at [136, 139] on input "Collapse sections" at bounding box center [133, 136] width 18 height 18
checkbox input "true"
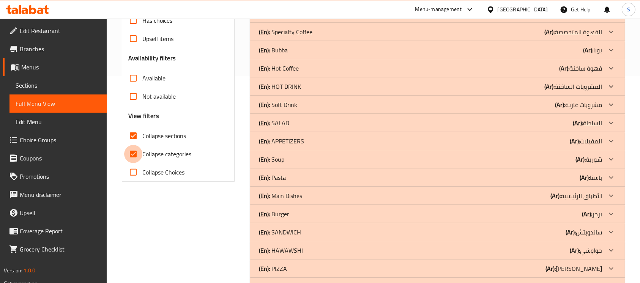
click at [134, 156] on input "Collapse categories" at bounding box center [133, 154] width 18 height 18
checkbox input "false"
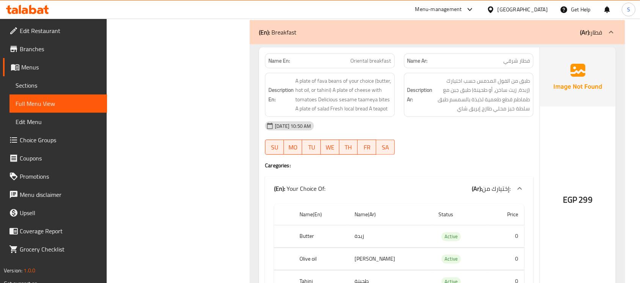
scroll to position [482, 0]
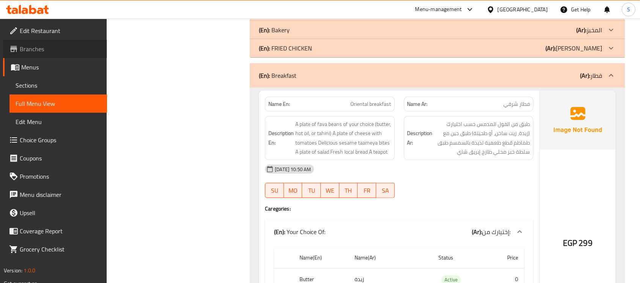
click at [52, 52] on span "Branches" at bounding box center [60, 48] width 81 height 9
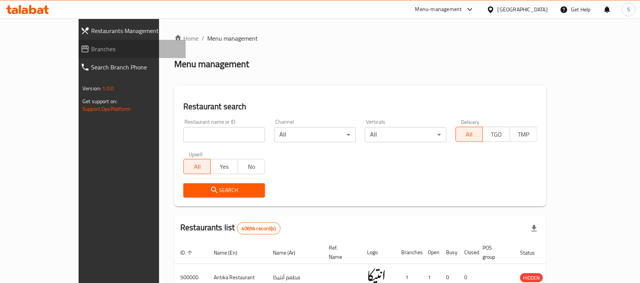
click at [91, 50] on span "Branches" at bounding box center [135, 48] width 88 height 9
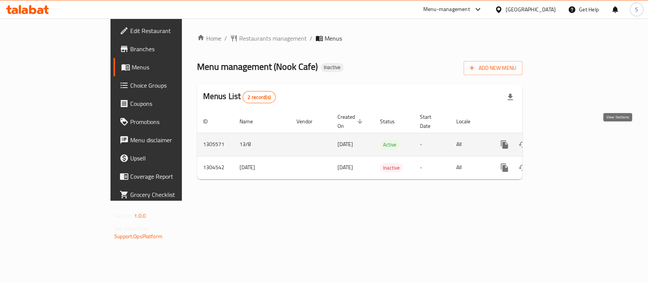
click at [564, 140] on icon "enhanced table" at bounding box center [558, 144] width 9 height 9
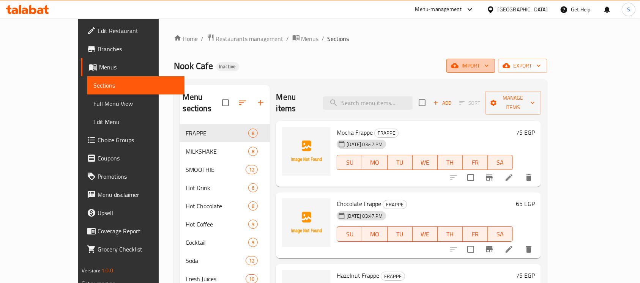
click at [489, 63] on span "import" at bounding box center [470, 65] width 36 height 9
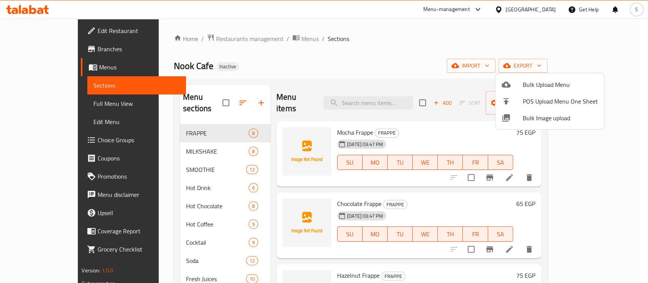
click at [594, 70] on div at bounding box center [324, 141] width 648 height 283
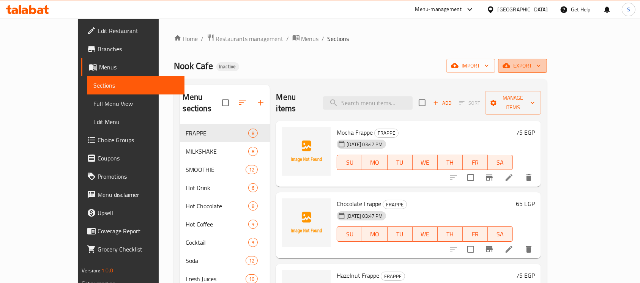
click at [541, 65] on span "export" at bounding box center [522, 65] width 37 height 9
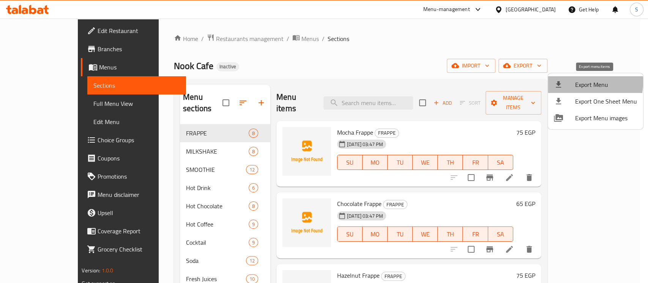
click at [575, 82] on span "Export Menu" at bounding box center [606, 84] width 62 height 9
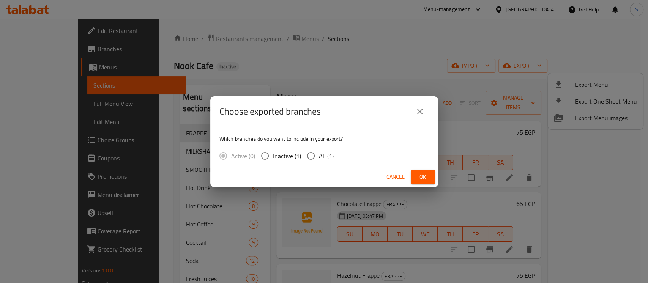
click at [319, 157] on span "All (1)" at bounding box center [326, 155] width 15 height 9
click at [319, 157] on input "All (1)" at bounding box center [311, 156] width 16 height 16
radio input "true"
click at [425, 172] on span "Ok" at bounding box center [423, 176] width 12 height 9
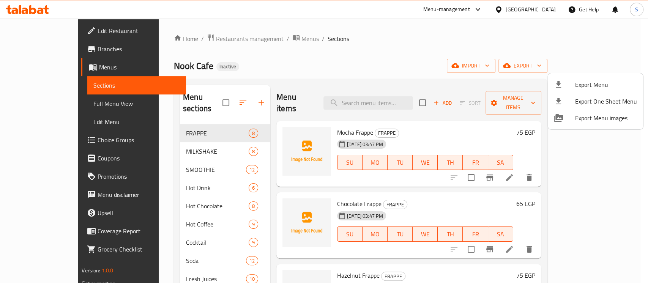
click at [182, 194] on div at bounding box center [324, 141] width 648 height 283
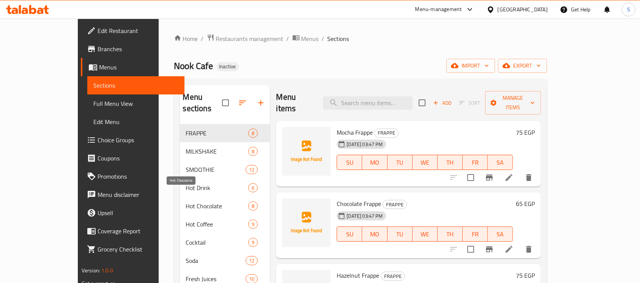
click at [186, 202] on span "Hot Chocolate" at bounding box center [217, 206] width 63 height 9
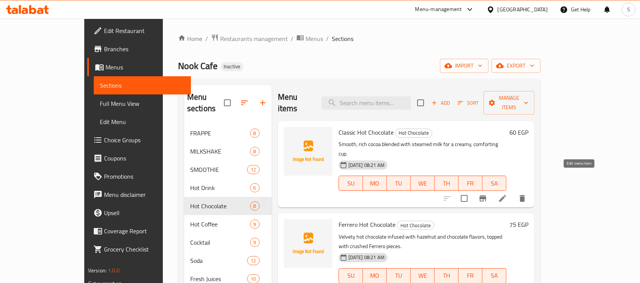
click at [507, 194] on icon at bounding box center [502, 198] width 9 height 9
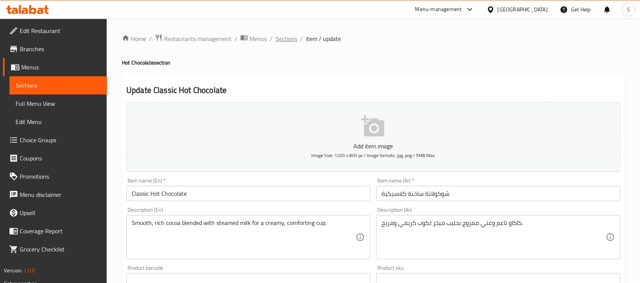
click at [275, 41] on span "Sections" at bounding box center [286, 38] width 22 height 9
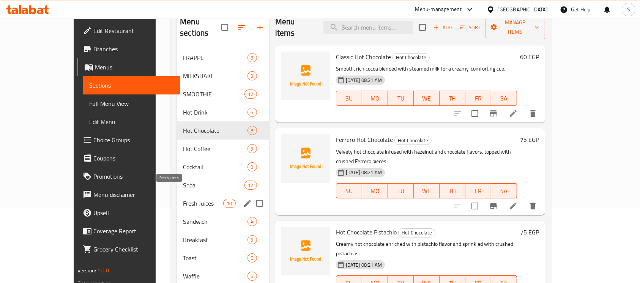
scroll to position [76, 0]
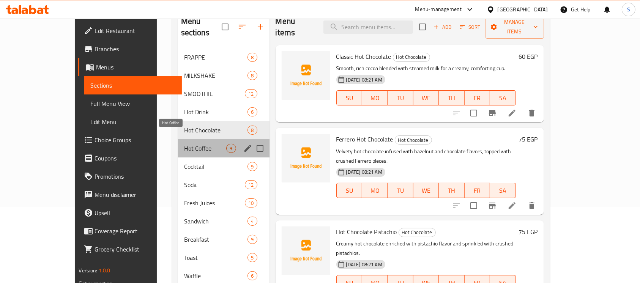
click at [184, 144] on span "Hot Coffee" at bounding box center [205, 148] width 43 height 9
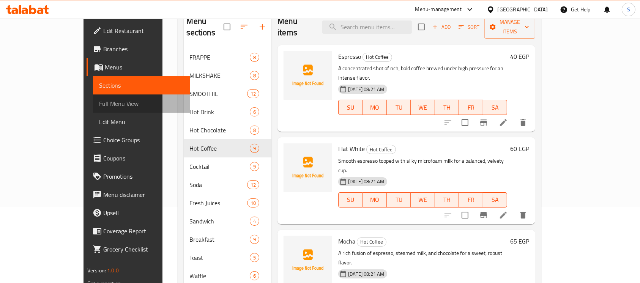
click at [99, 104] on span "Full Menu View" at bounding box center [141, 103] width 85 height 9
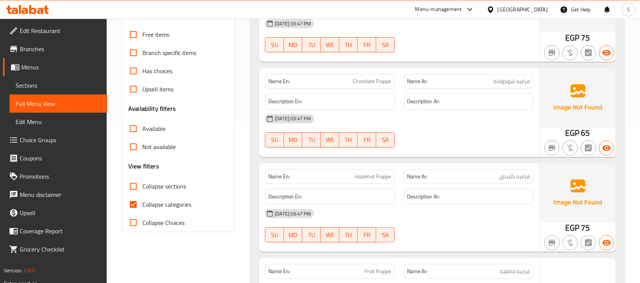
click at [132, 175] on div "Free items Branch specific items Has choices Upsell items Availability filters …" at bounding box center [178, 128] width 100 height 206
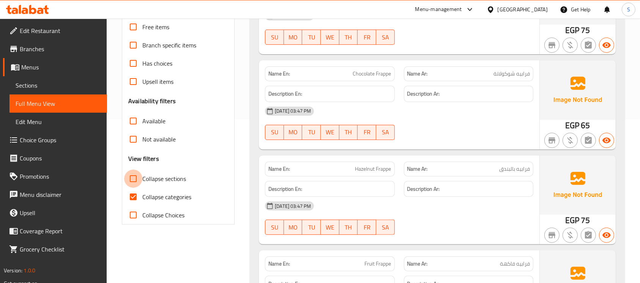
click at [134, 178] on input "Collapse sections" at bounding box center [133, 179] width 18 height 18
checkbox input "true"
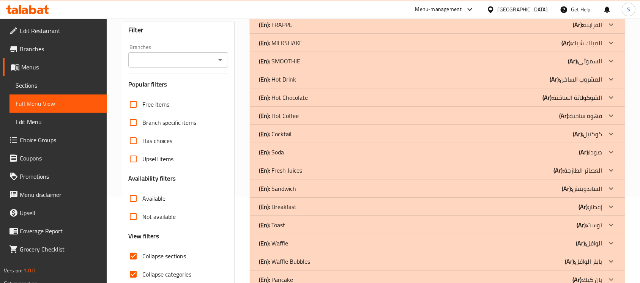
scroll to position [87, 0]
click at [573, 29] on p "(Ar): الشوكولاتة الساخنة" at bounding box center [587, 24] width 29 height 9
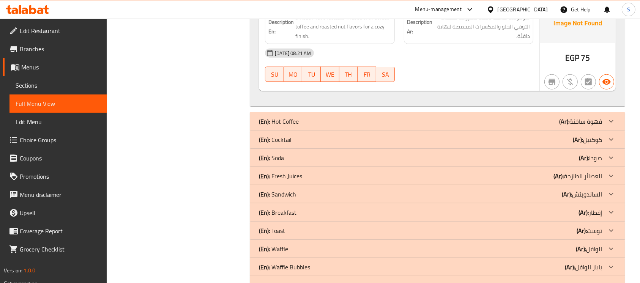
scroll to position [995, 0]
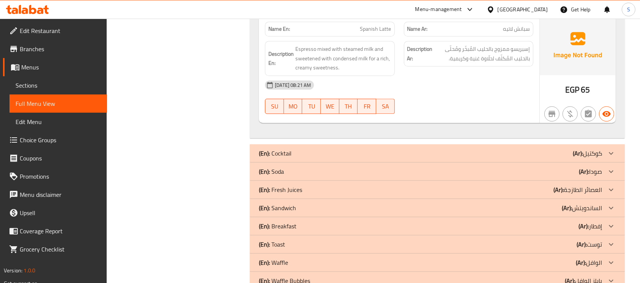
scroll to position [1997, 0]
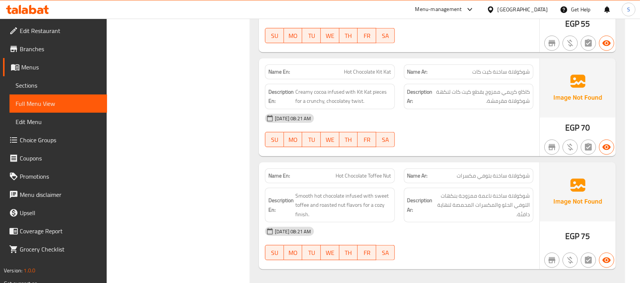
scroll to position [751, 0]
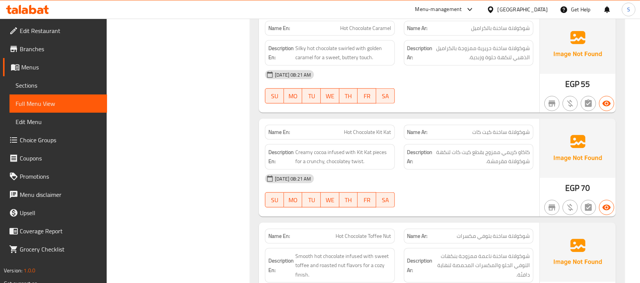
click at [41, 10] on icon at bounding box center [40, 11] width 6 height 6
